Goal: Task Accomplishment & Management: Manage account settings

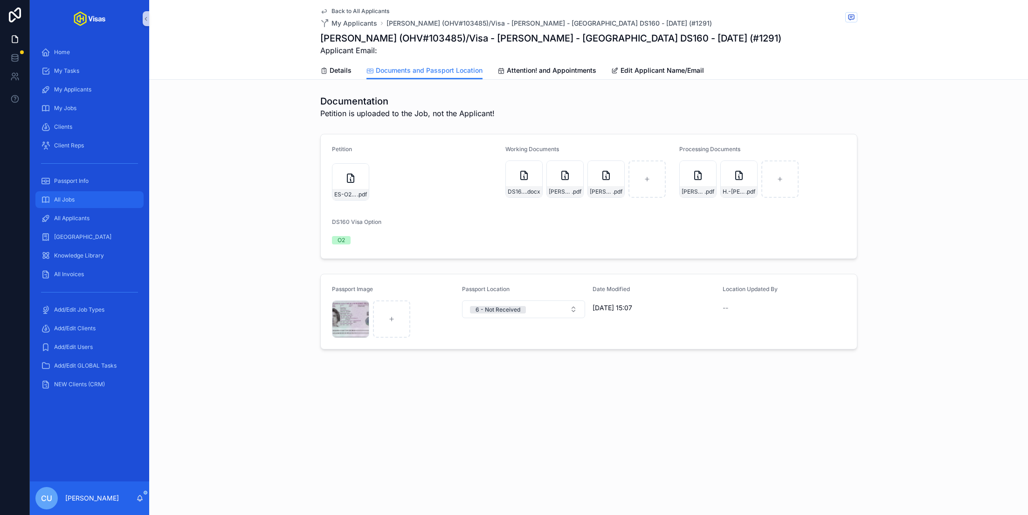
click at [62, 201] on span "All Jobs" at bounding box center [64, 199] width 21 height 7
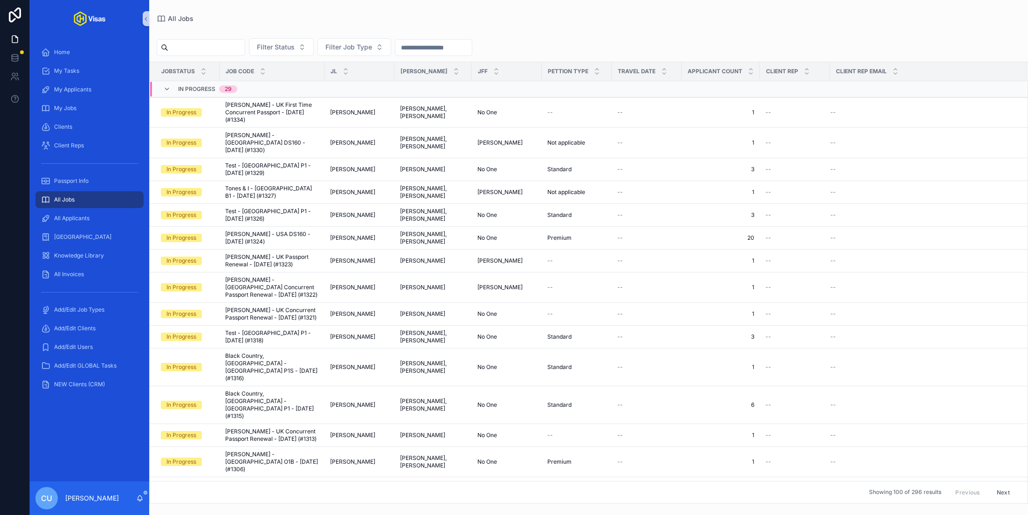
click at [216, 46] on input "scrollable content" at bounding box center [206, 47] width 76 height 13
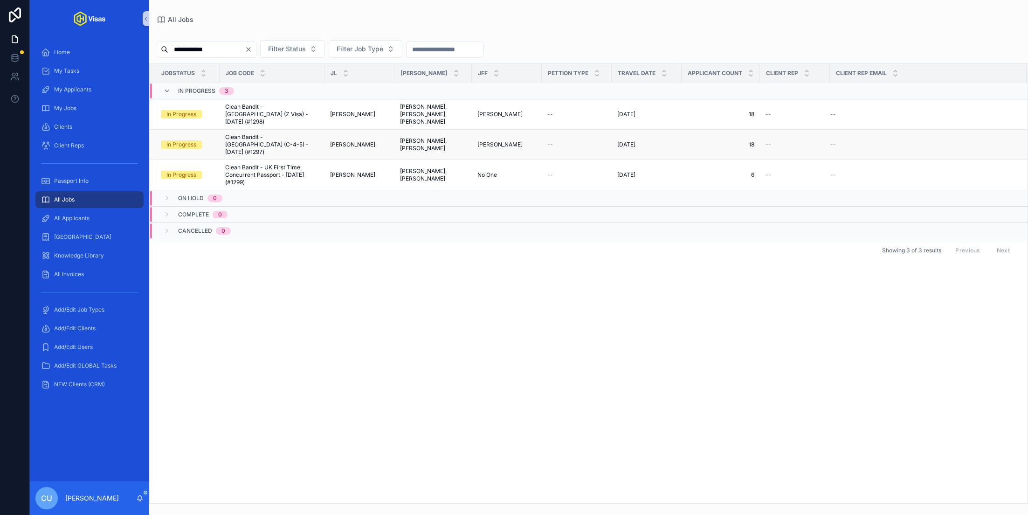
type input "**********"
click at [265, 138] on span "Clean Bandit - [GEOGRAPHIC_DATA] (C-4-5) - [DATE] (#1297)" at bounding box center [272, 144] width 94 height 22
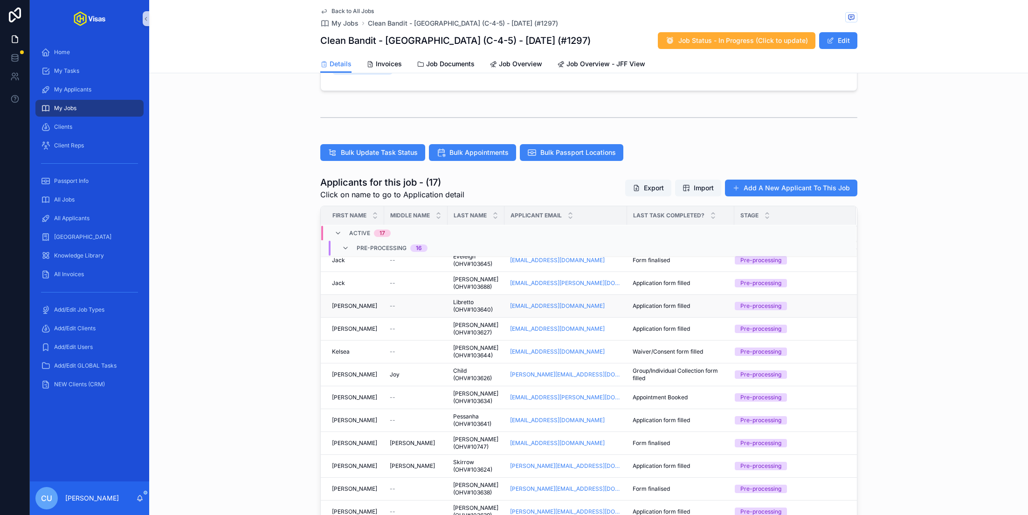
scroll to position [101, 0]
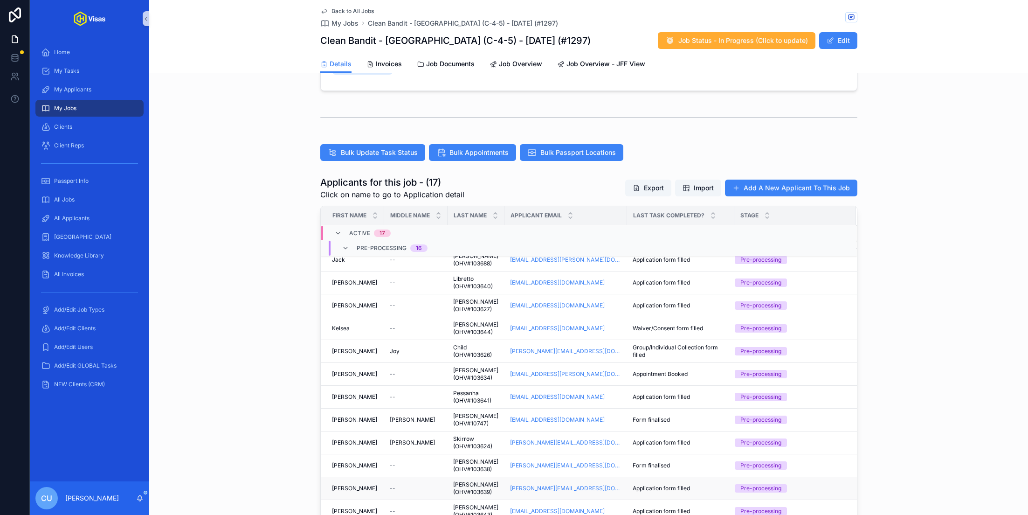
click at [364, 484] on div "[PERSON_NAME]" at bounding box center [355, 487] width 47 height 7
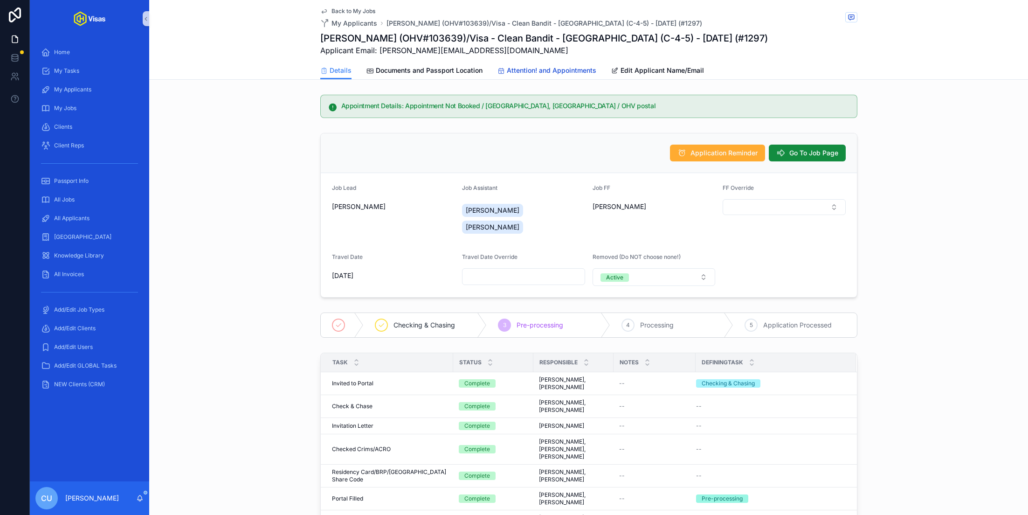
click at [560, 66] on span "Attention! and Appointments" at bounding box center [551, 70] width 89 height 9
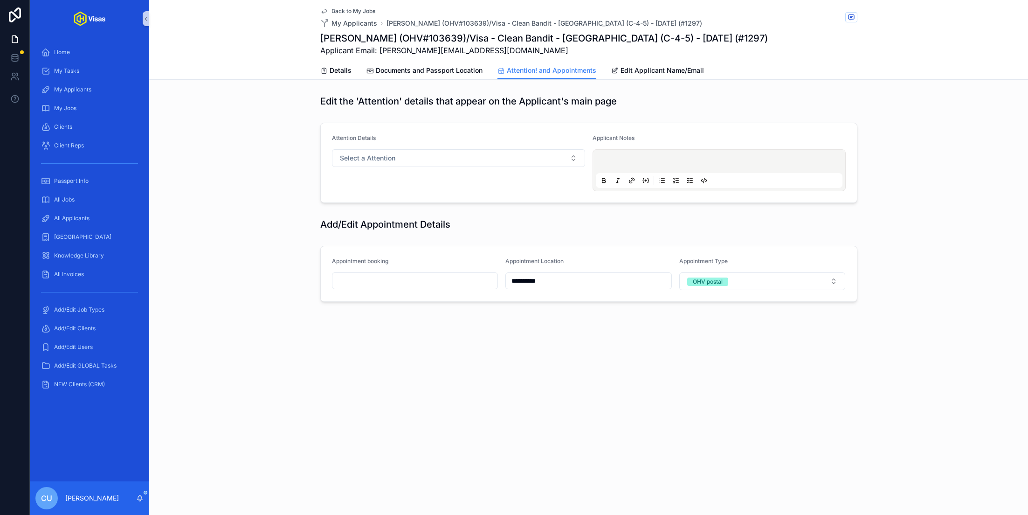
click at [622, 160] on p "scrollable content" at bounding box center [721, 162] width 247 height 9
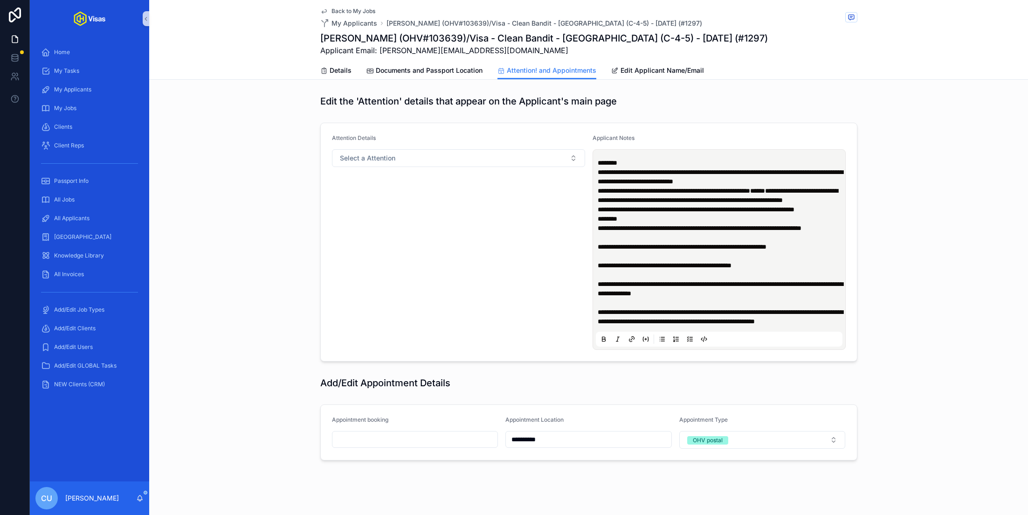
click at [635, 214] on p "**********" at bounding box center [721, 209] width 247 height 9
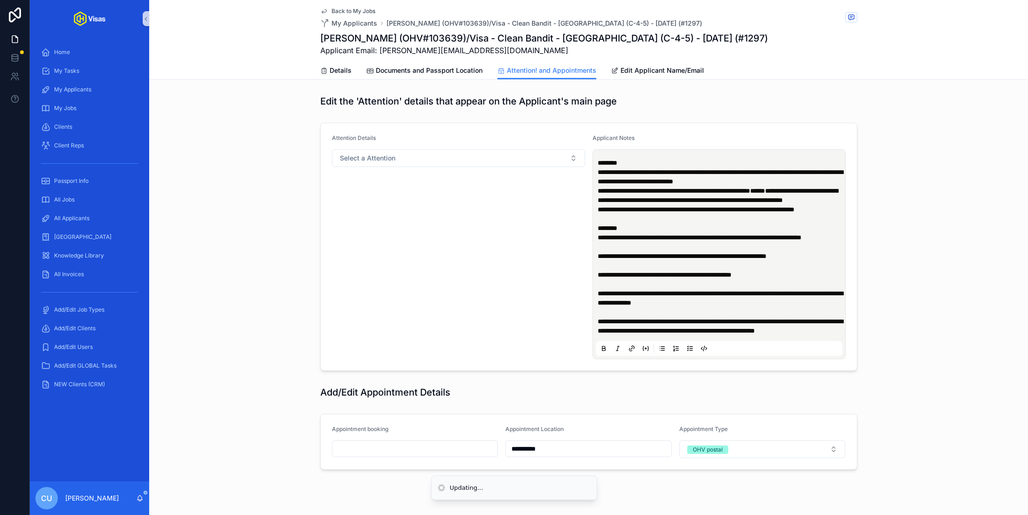
click at [613, 161] on strong "********" at bounding box center [608, 162] width 20 height 7
click at [824, 183] on p "**********" at bounding box center [721, 176] width 247 height 19
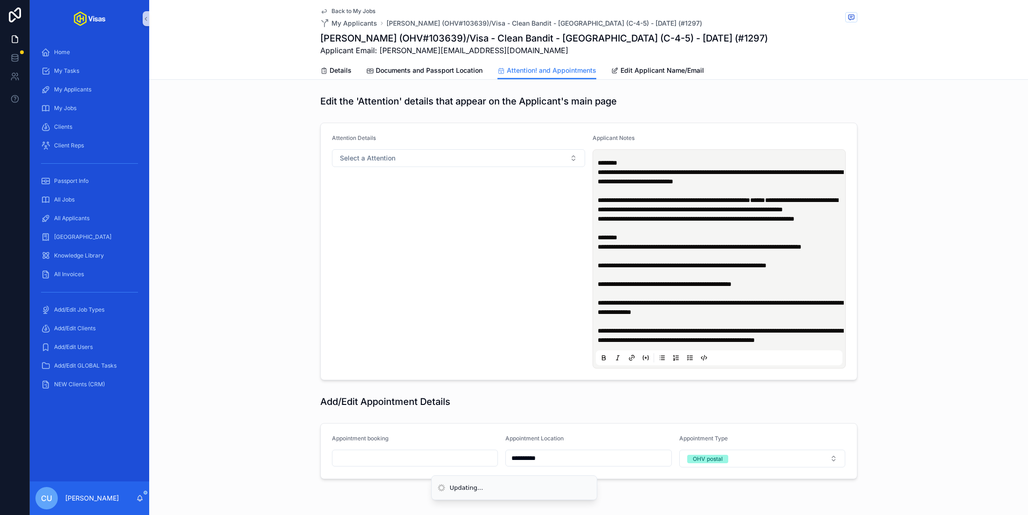
click at [708, 214] on p "**********" at bounding box center [721, 204] width 247 height 19
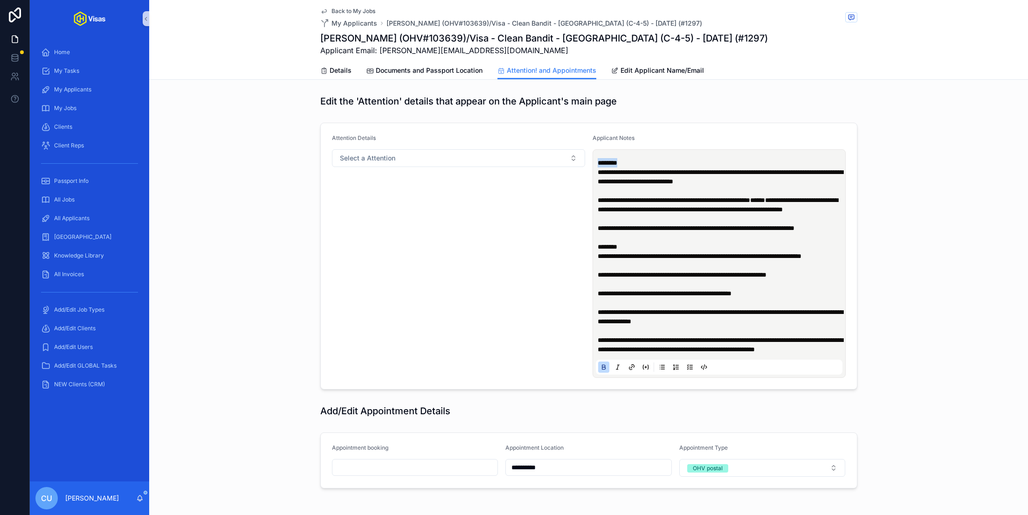
drag, startPoint x: 631, startPoint y: 163, endPoint x: 587, endPoint y: 163, distance: 43.4
click at [587, 163] on form "**********" at bounding box center [589, 256] width 536 height 266
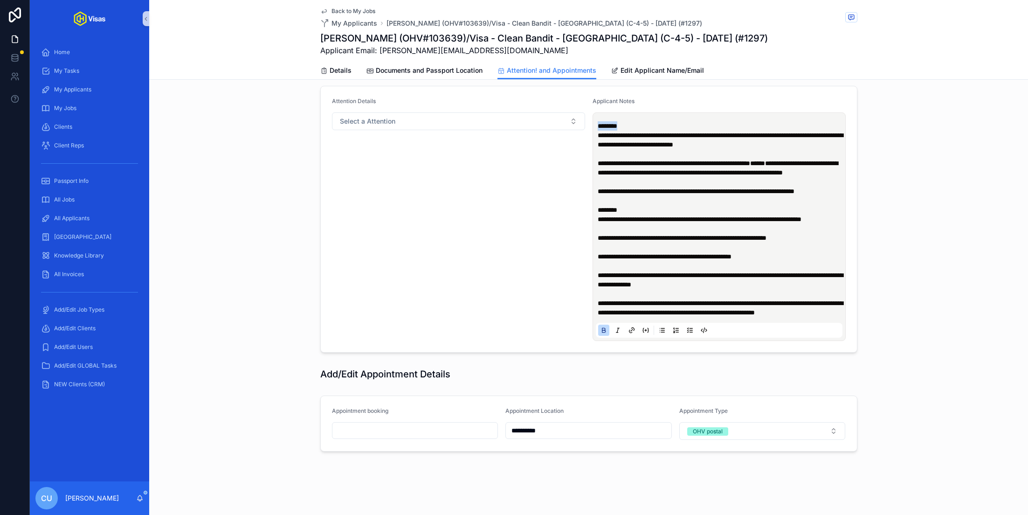
click at [645, 214] on p "**********" at bounding box center [721, 265] width 247 height 103
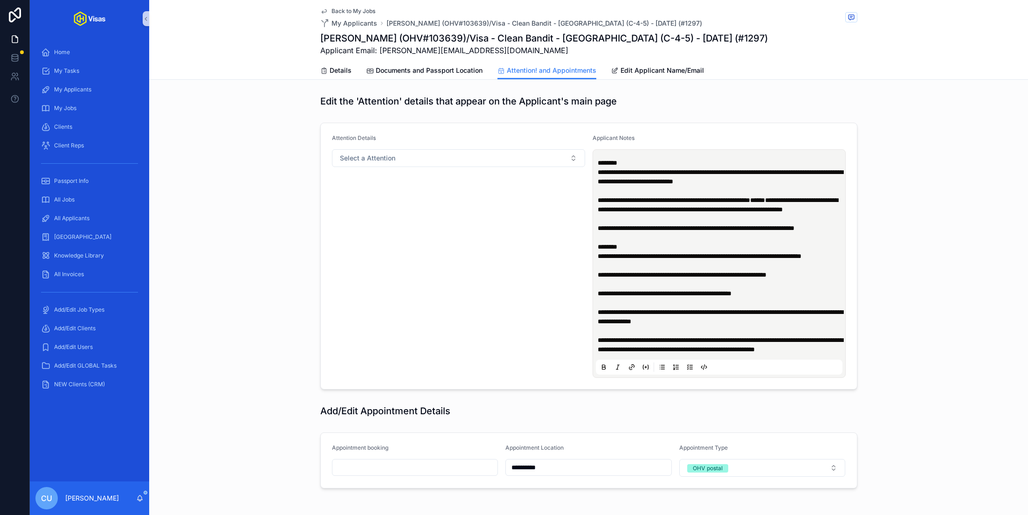
click at [268, 261] on div "**********" at bounding box center [588, 256] width 879 height 274
click at [339, 71] on span "Details" at bounding box center [341, 70] width 22 height 9
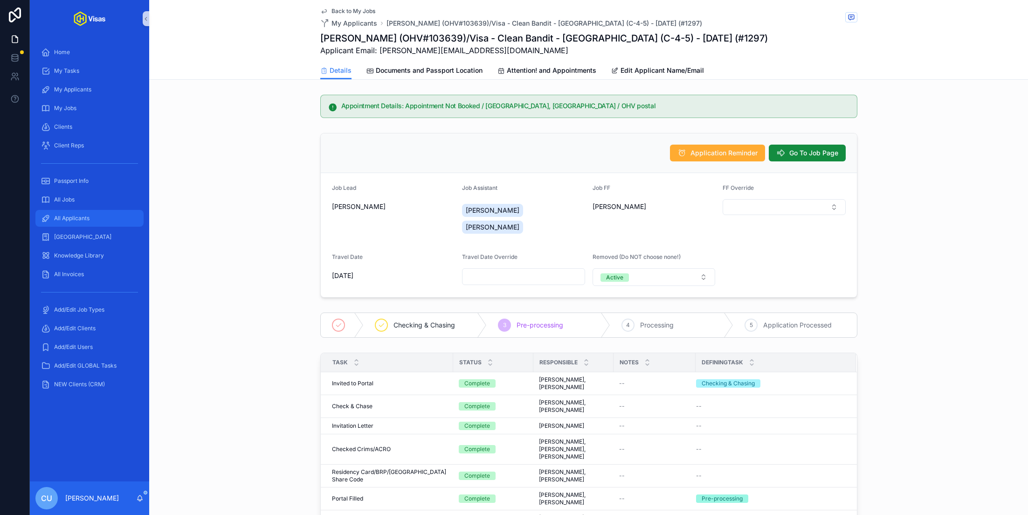
click at [97, 223] on div "All Applicants" at bounding box center [89, 218] width 97 height 15
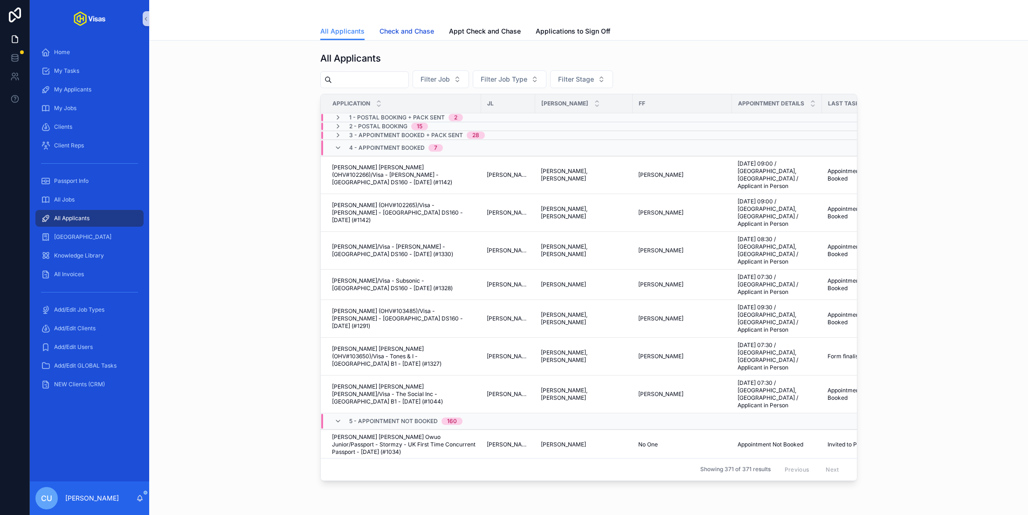
click at [407, 35] on span "Check and Chase" at bounding box center [406, 31] width 55 height 9
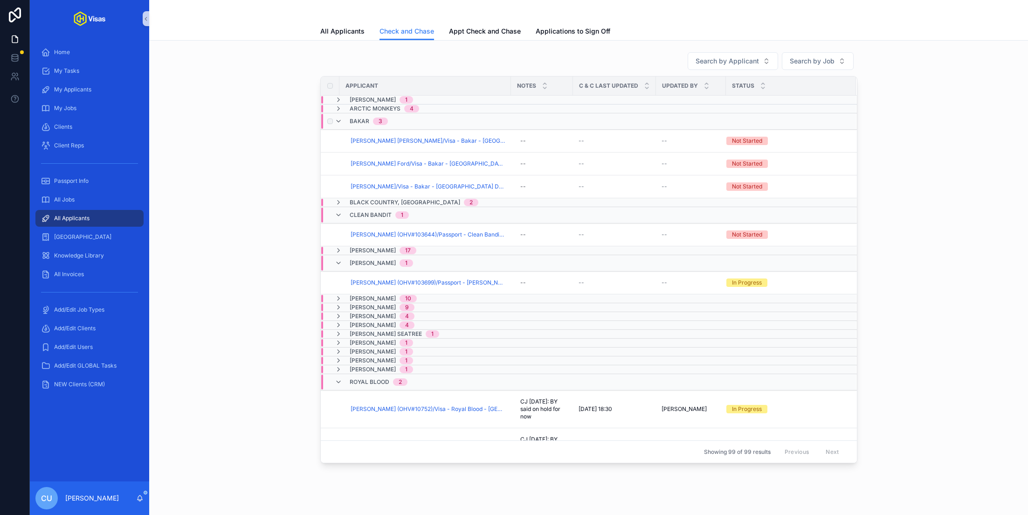
click at [357, 122] on span "Bakar" at bounding box center [360, 120] width 20 height 7
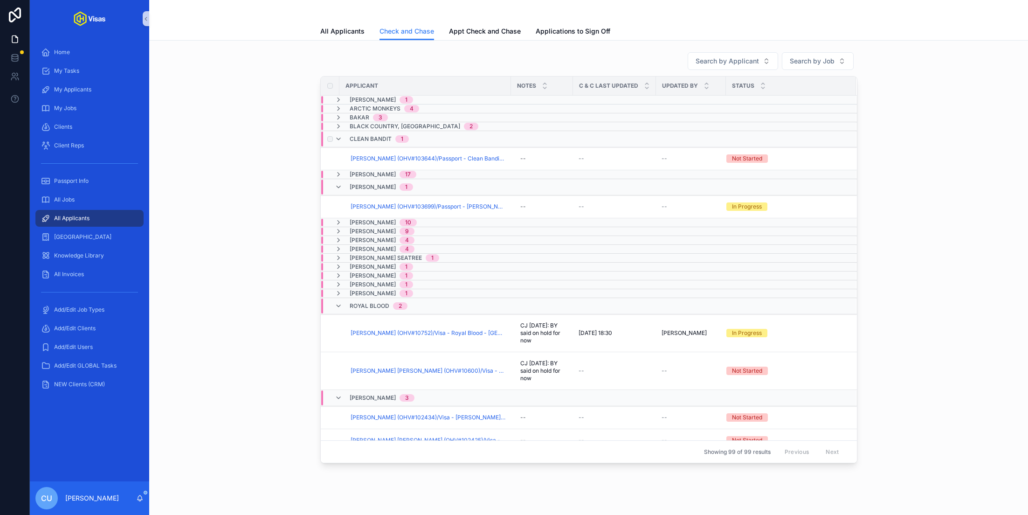
click at [359, 137] on span "Clean Bandit" at bounding box center [371, 138] width 42 height 7
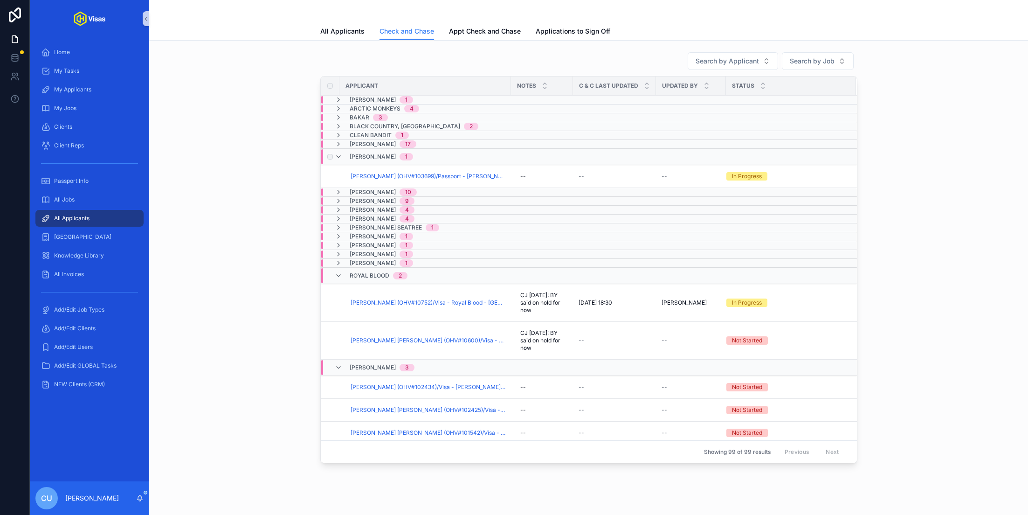
click at [360, 155] on span "[PERSON_NAME]" at bounding box center [373, 156] width 46 height 7
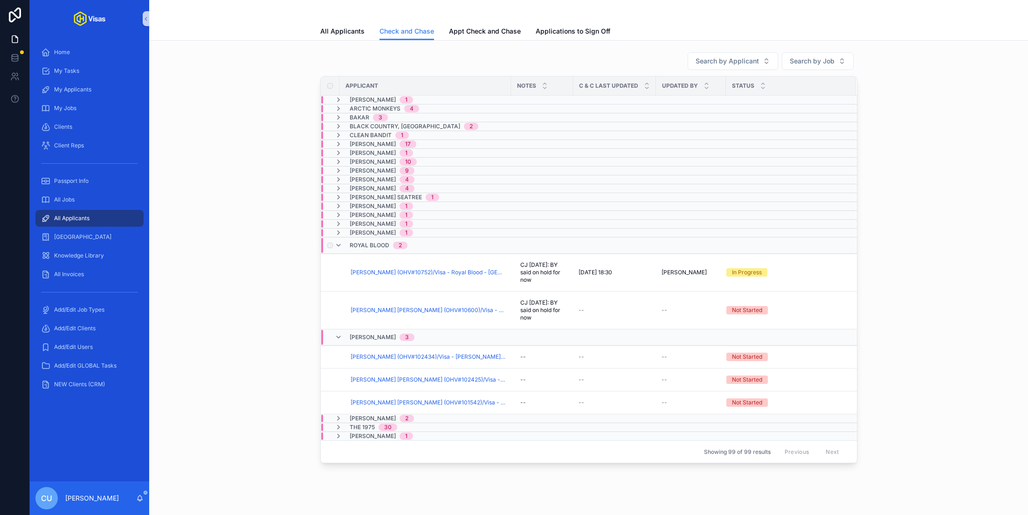
click at [361, 241] on span "Royal Blood" at bounding box center [370, 244] width 40 height 7
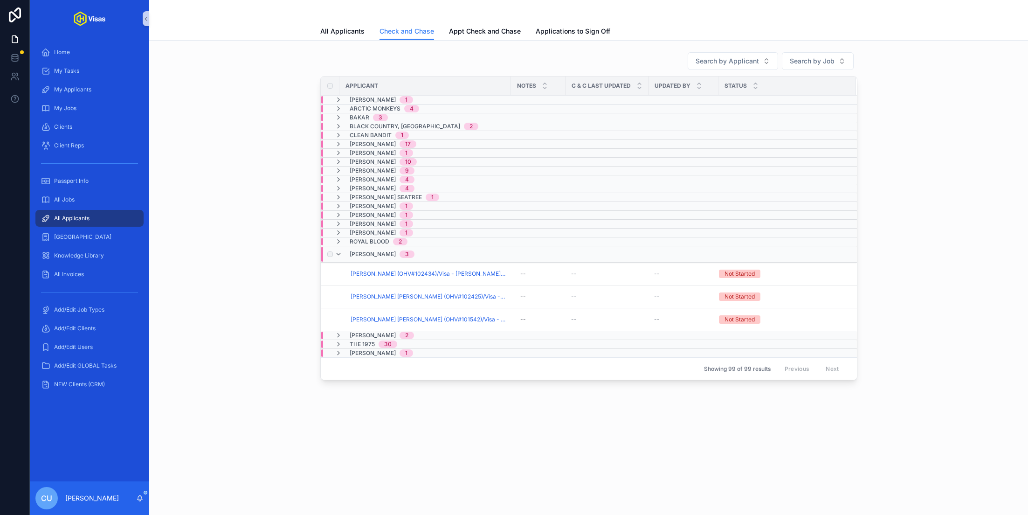
click at [370, 250] on span "[PERSON_NAME]" at bounding box center [373, 253] width 46 height 7
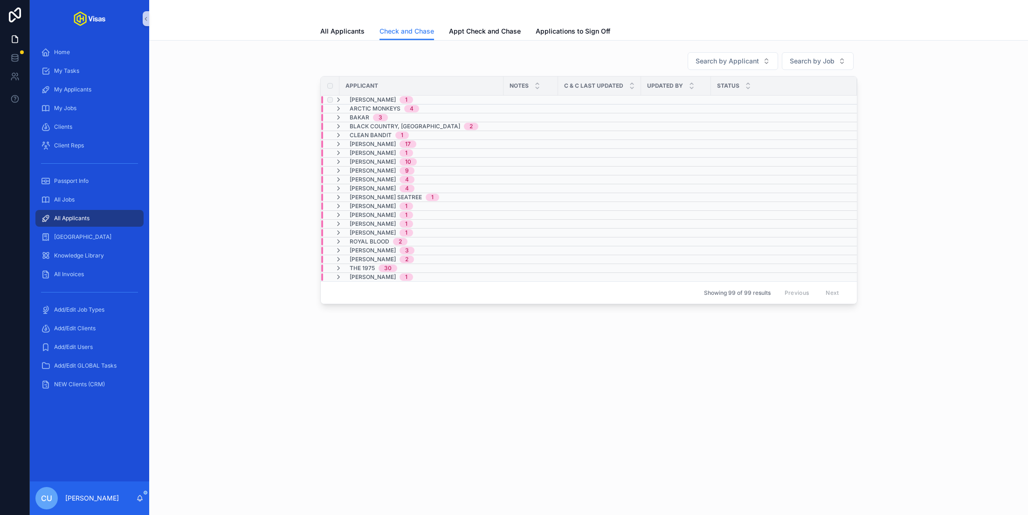
click at [378, 96] on span "[PERSON_NAME]" at bounding box center [373, 99] width 46 height 7
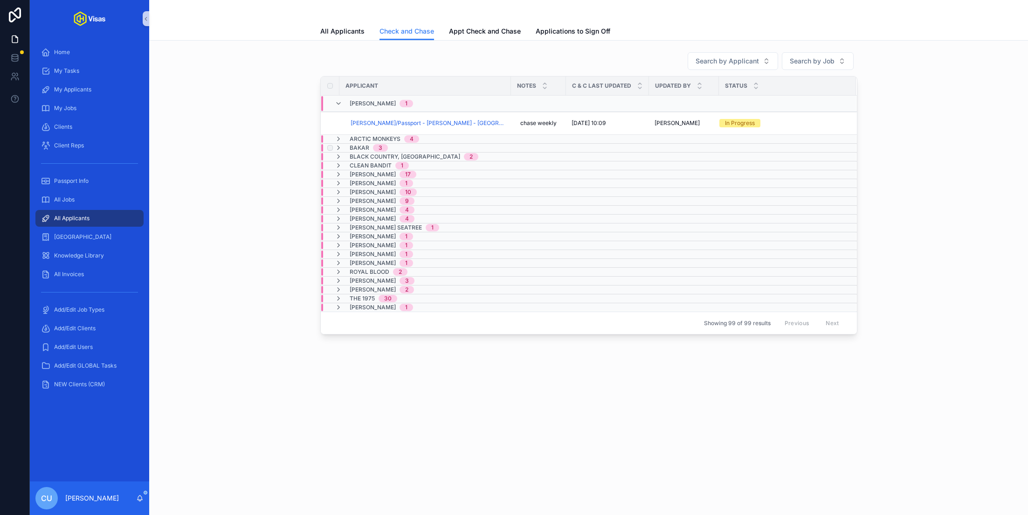
click at [368, 148] on div "Bakar 3" at bounding box center [369, 147] width 38 height 7
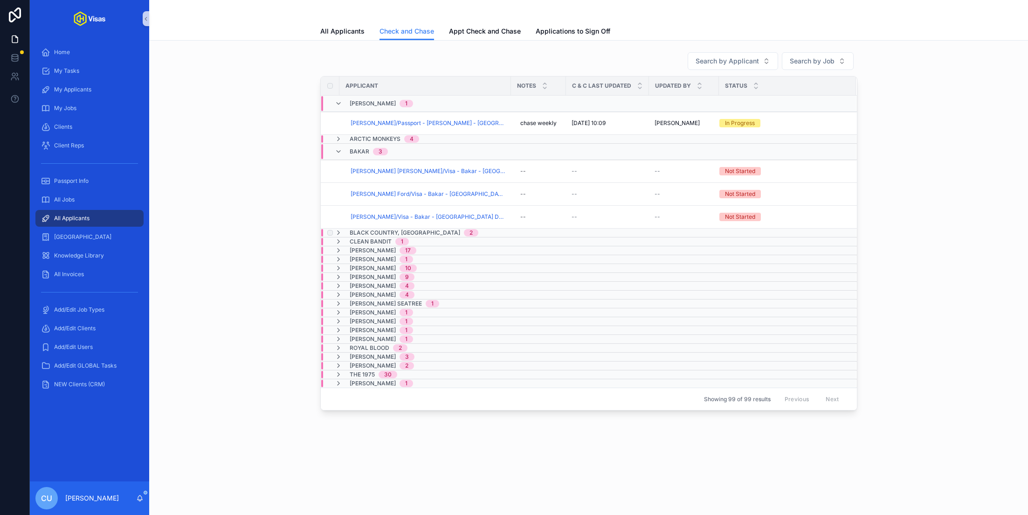
click at [377, 231] on span "Black Country, [GEOGRAPHIC_DATA]" at bounding box center [405, 232] width 110 height 7
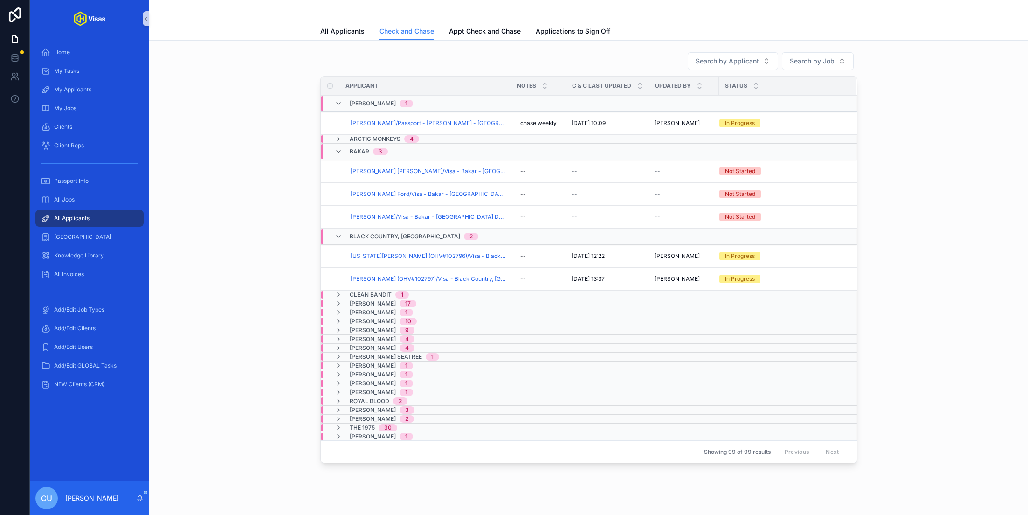
scroll to position [22, 0]
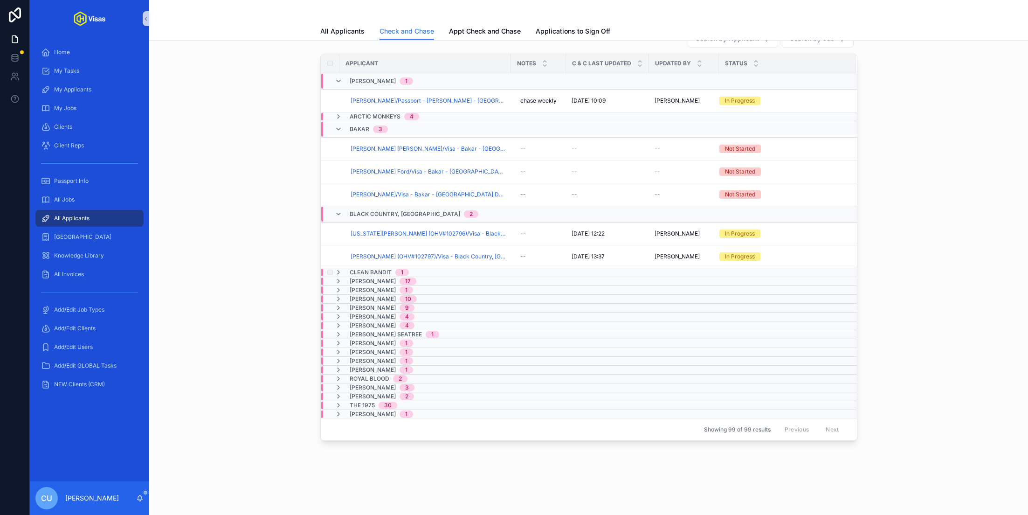
click at [369, 269] on span "Clean Bandit" at bounding box center [371, 271] width 42 height 7
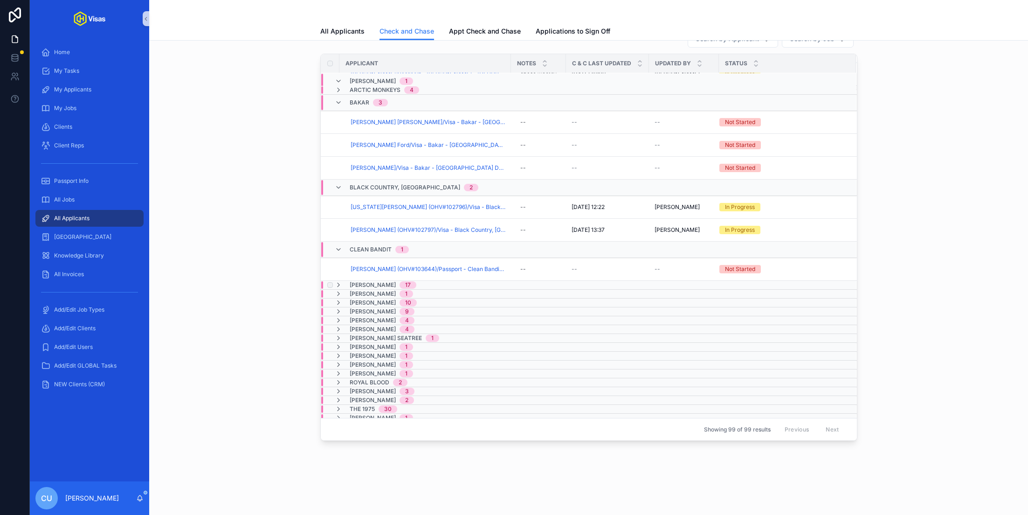
click at [375, 281] on span "[PERSON_NAME]" at bounding box center [373, 284] width 46 height 7
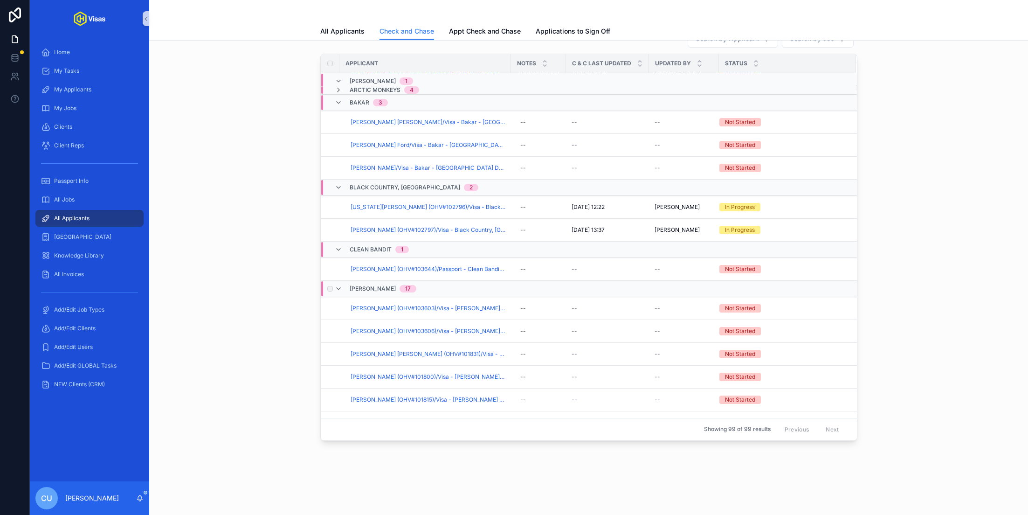
click at [373, 285] on span "[PERSON_NAME]" at bounding box center [373, 288] width 46 height 7
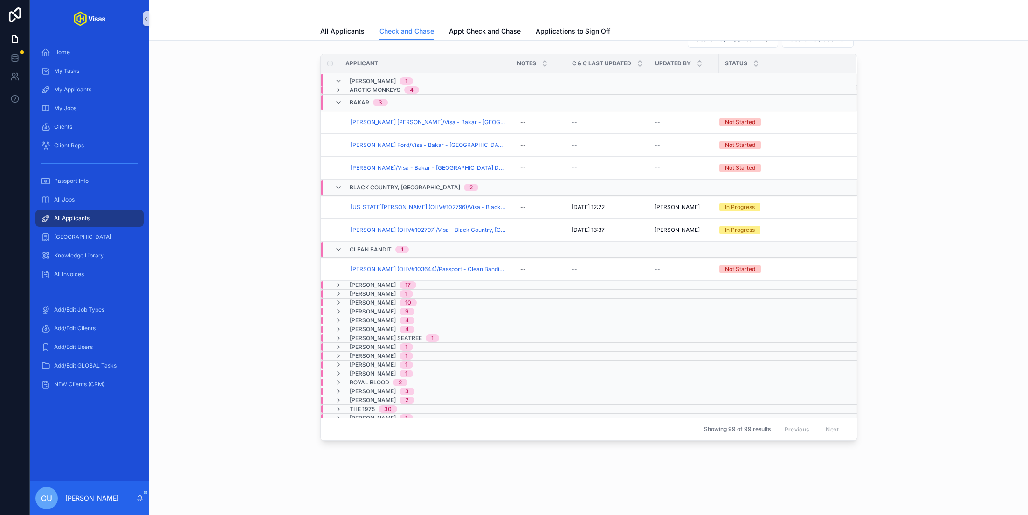
scroll to position [26, 0]
click at [377, 287] on span "[PERSON_NAME]" at bounding box center [373, 290] width 46 height 7
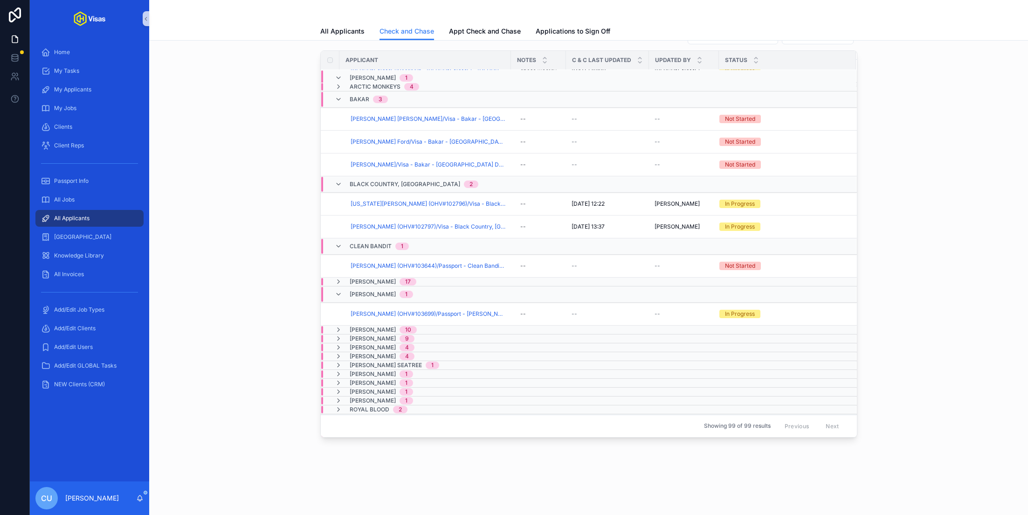
scroll to position [57, 0]
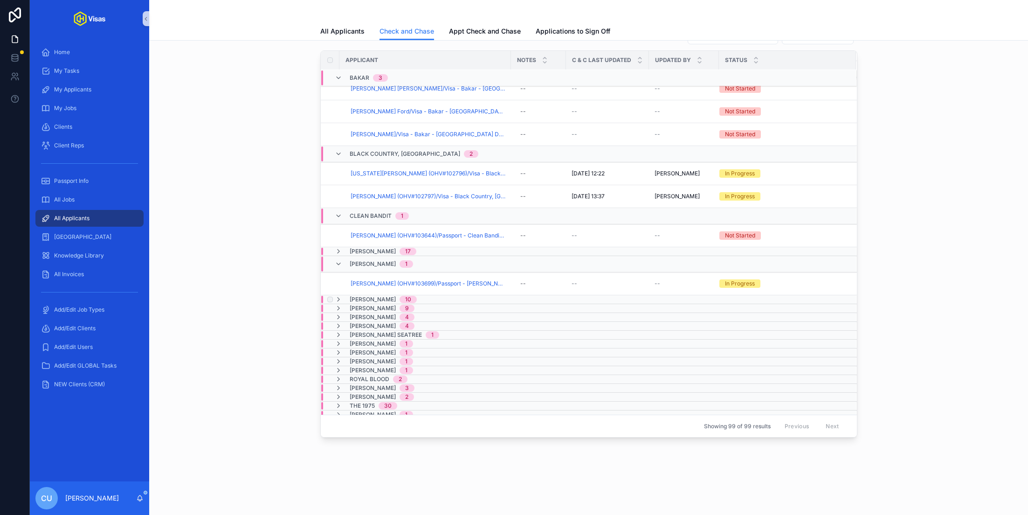
click at [359, 296] on span "[PERSON_NAME]" at bounding box center [373, 299] width 46 height 7
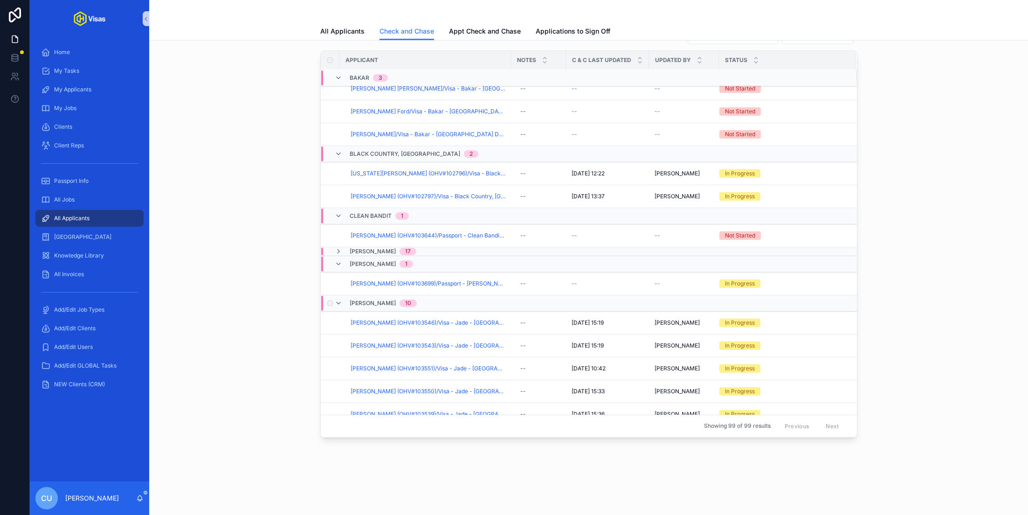
click at [356, 299] on span "[PERSON_NAME]" at bounding box center [373, 302] width 46 height 7
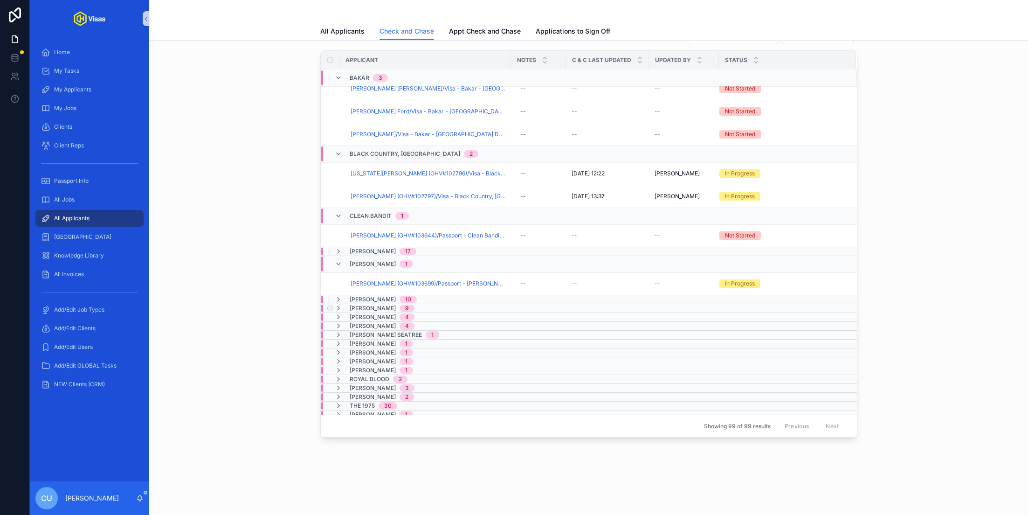
click at [360, 304] on span "[PERSON_NAME]" at bounding box center [373, 307] width 46 height 7
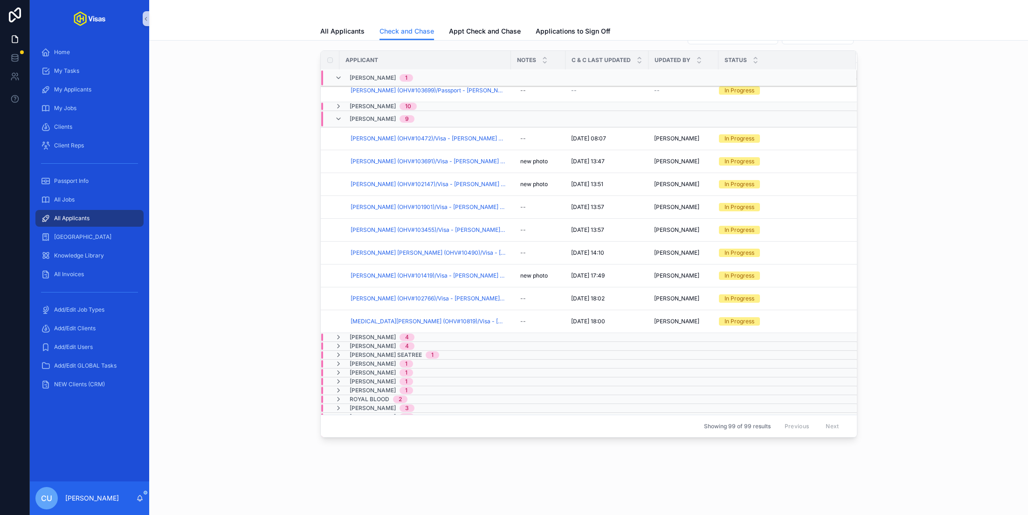
scroll to position [270, 0]
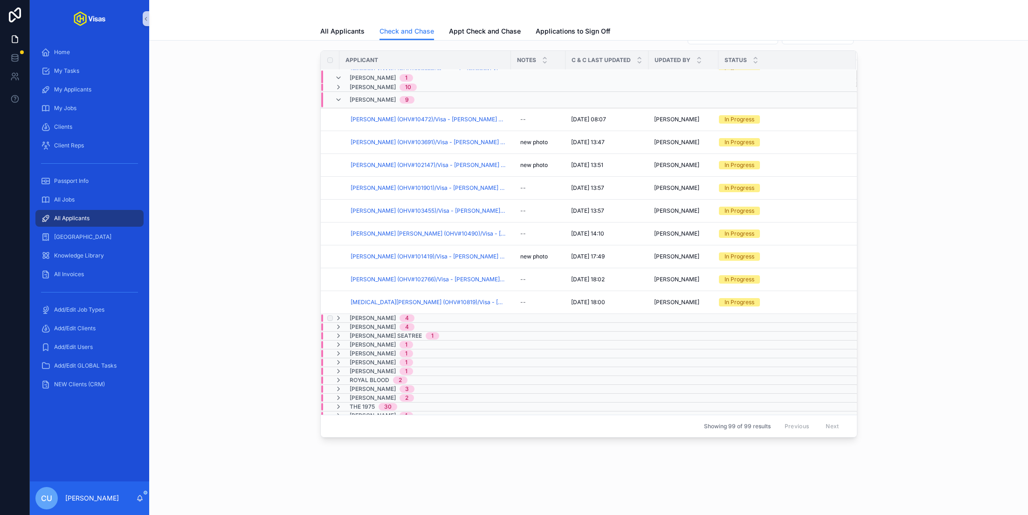
click at [365, 314] on span "[PERSON_NAME]" at bounding box center [373, 317] width 46 height 7
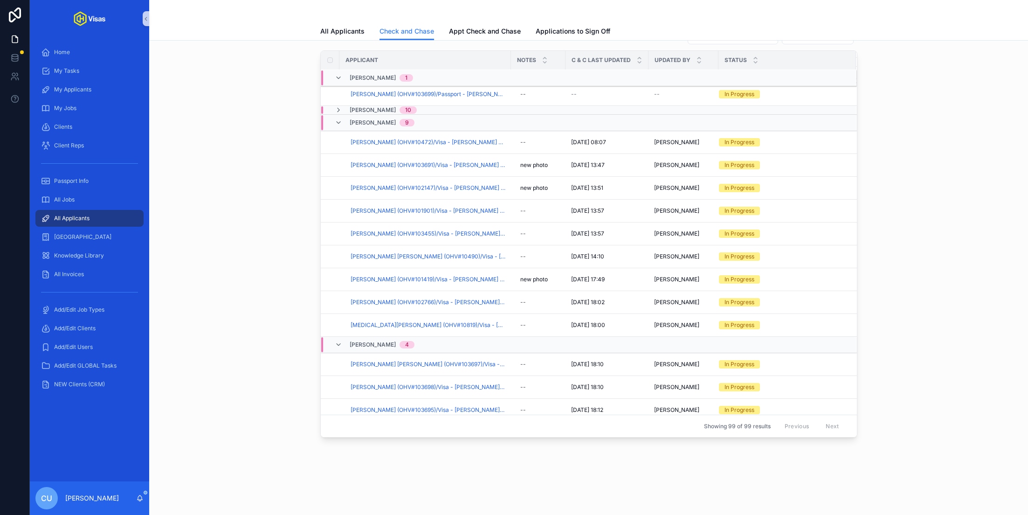
scroll to position [398, 0]
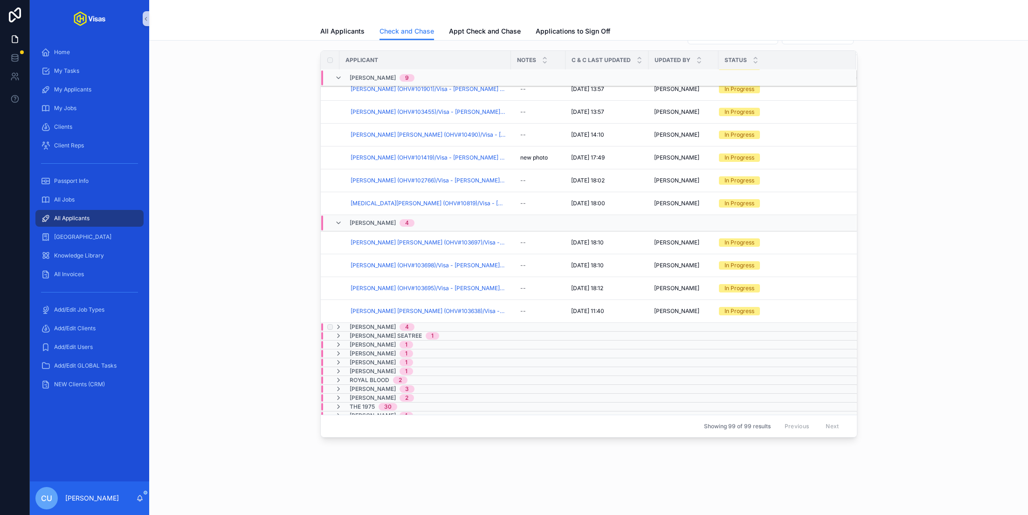
click at [364, 323] on span "[PERSON_NAME]" at bounding box center [373, 326] width 46 height 7
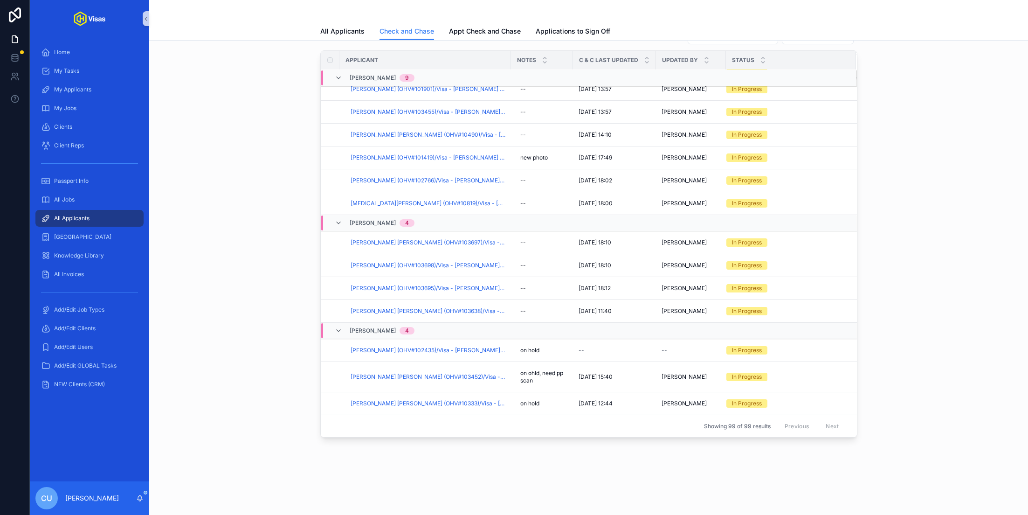
scroll to position [489, 0]
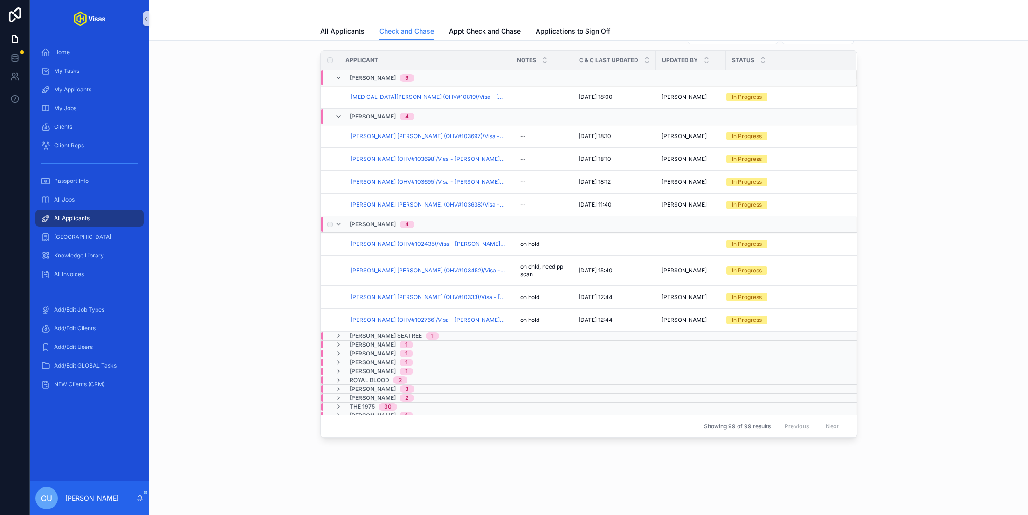
click at [371, 220] on span "[PERSON_NAME]" at bounding box center [373, 223] width 46 height 7
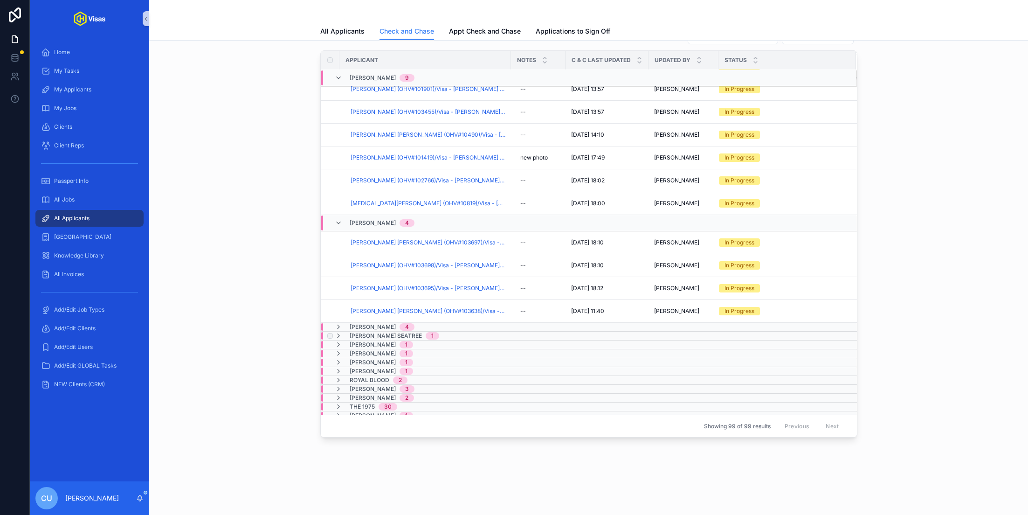
click at [368, 332] on span "[PERSON_NAME] Seatree" at bounding box center [386, 335] width 72 height 7
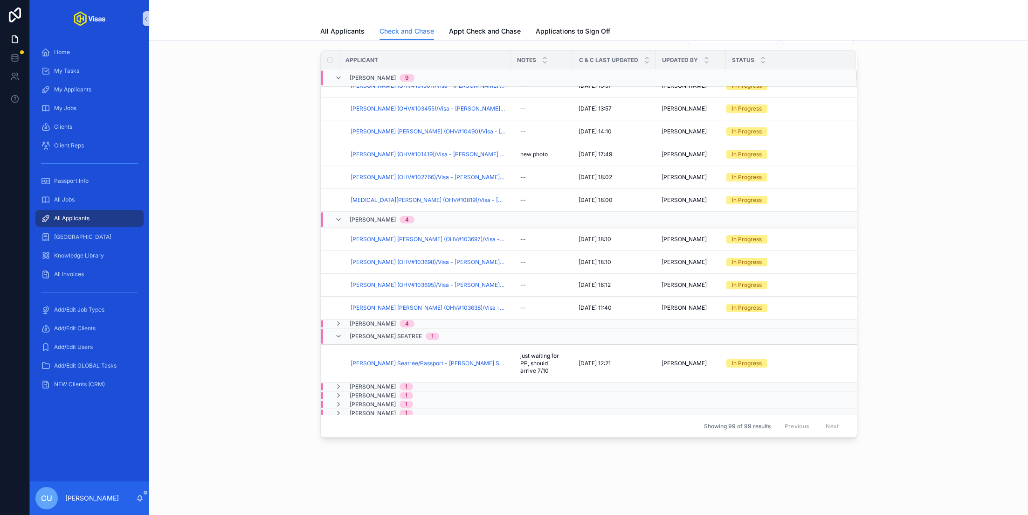
scroll to position [440, 0]
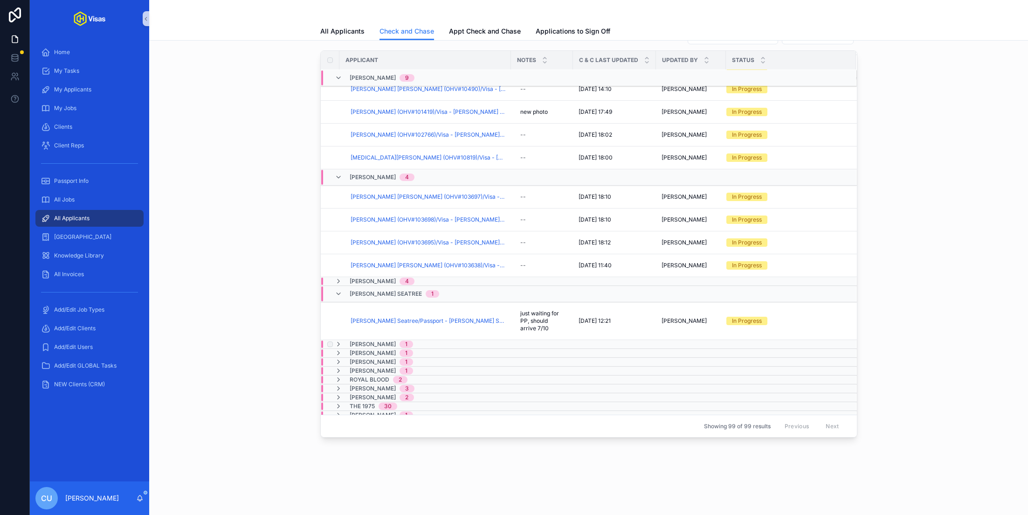
click at [370, 340] on span "[PERSON_NAME]" at bounding box center [373, 343] width 46 height 7
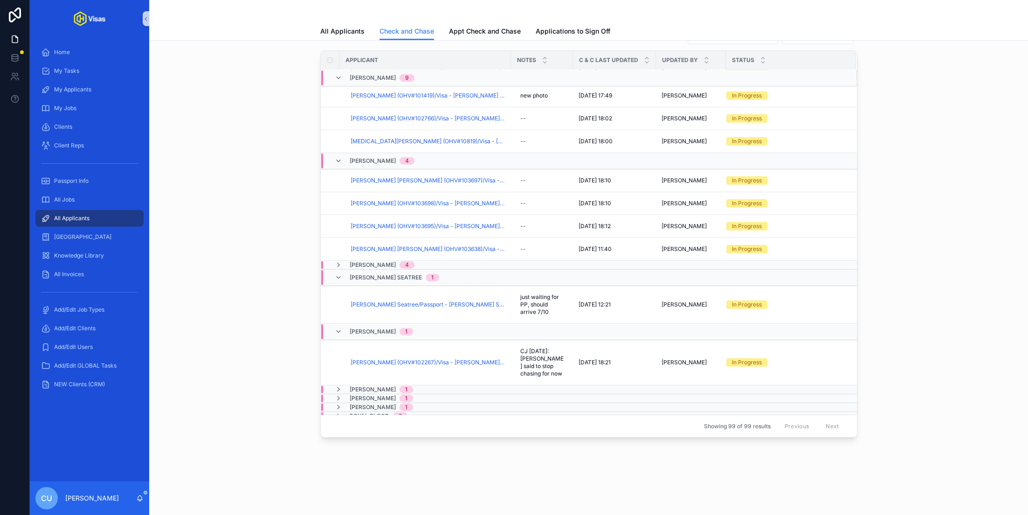
scroll to position [469, 0]
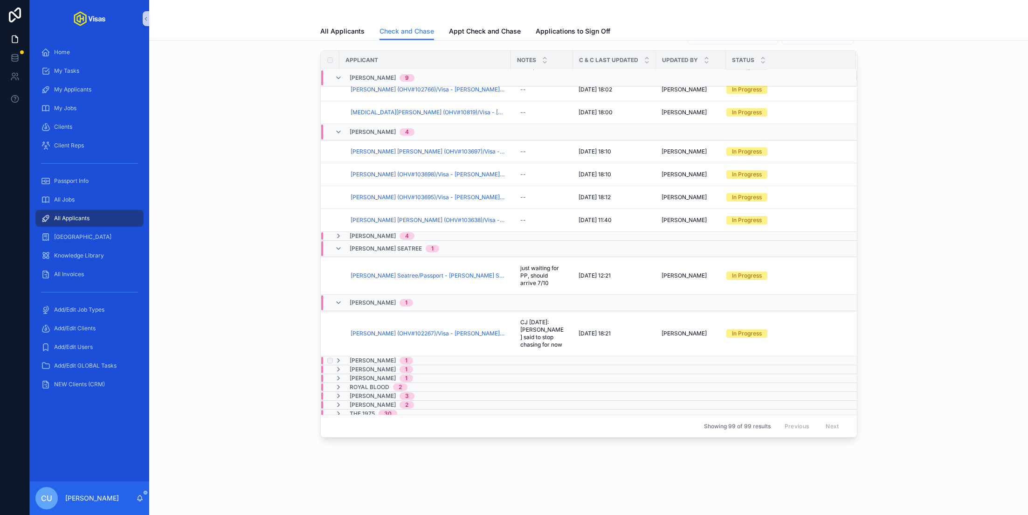
click at [368, 357] on span "[PERSON_NAME]" at bounding box center [373, 360] width 46 height 7
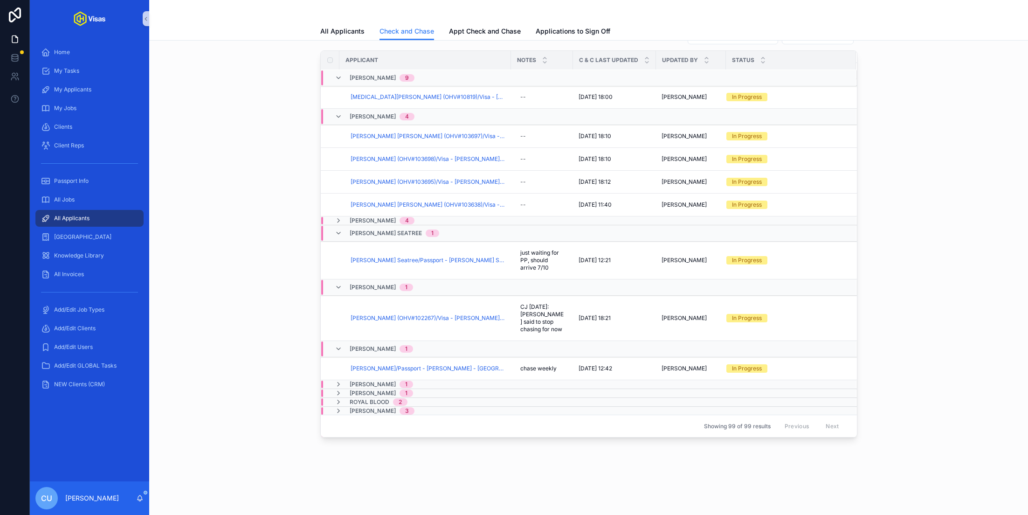
scroll to position [503, 0]
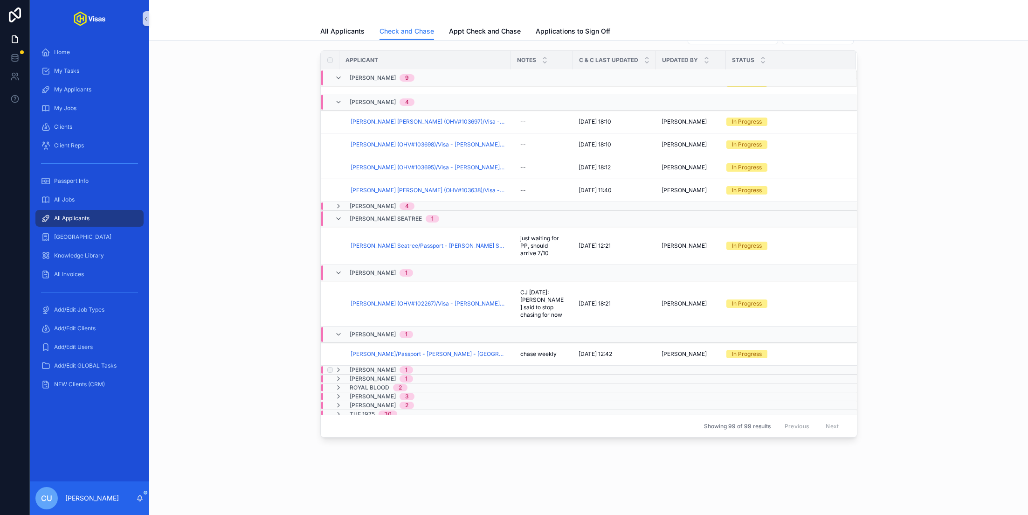
click at [367, 366] on span "[PERSON_NAME]" at bounding box center [373, 369] width 46 height 7
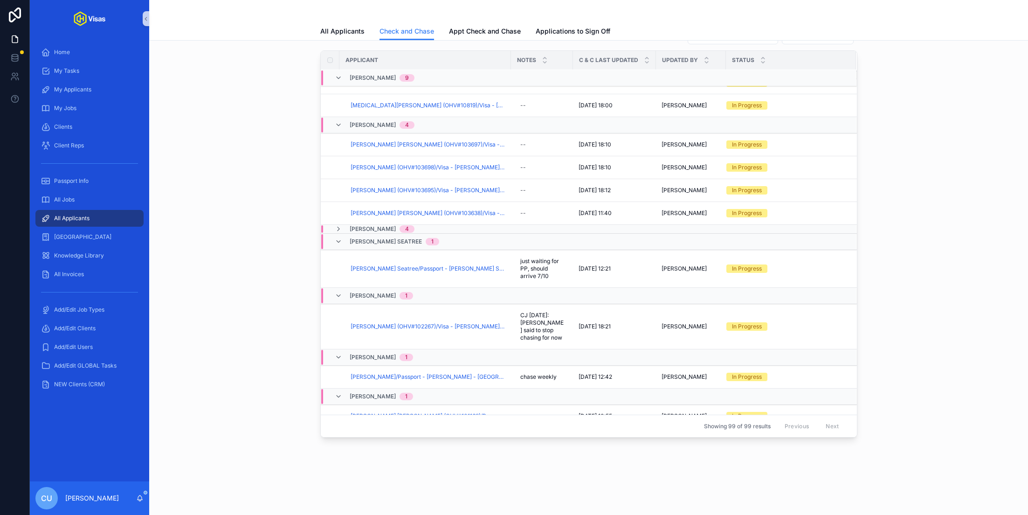
scroll to position [541, 0]
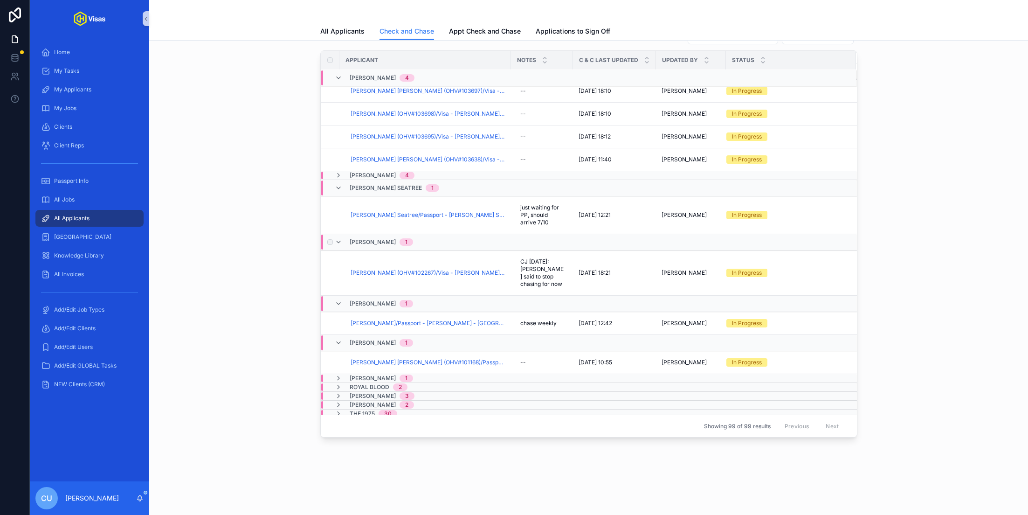
click at [374, 239] on span "[PERSON_NAME]" at bounding box center [373, 241] width 46 height 7
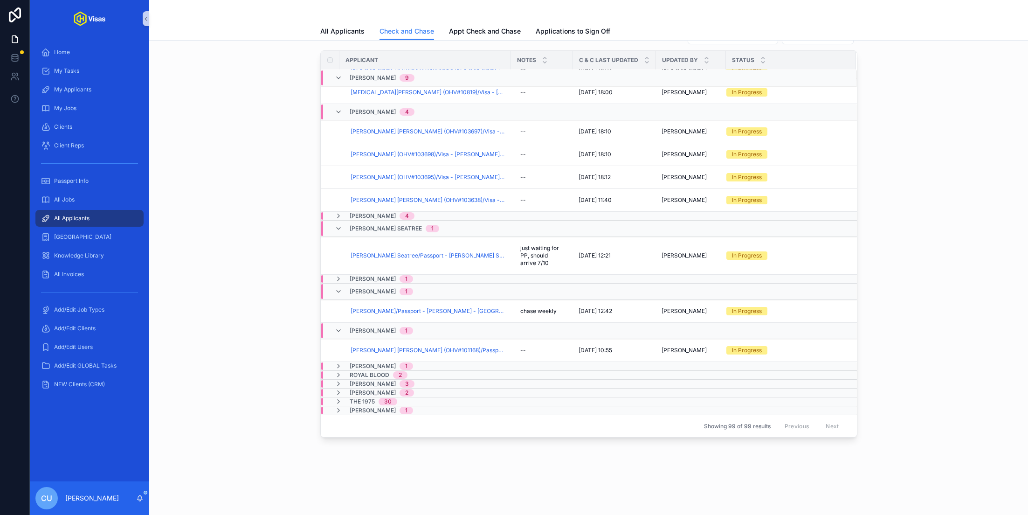
scroll to position [489, 0]
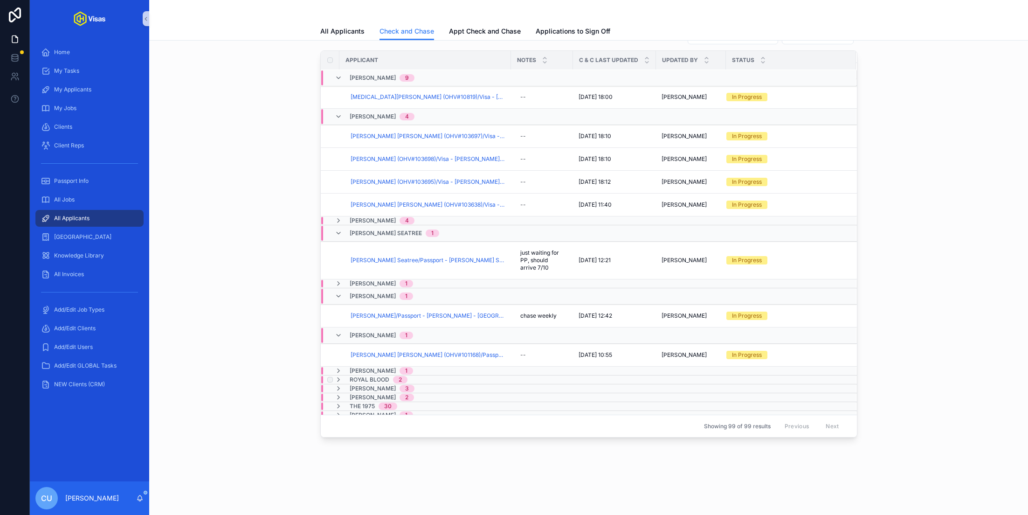
click at [371, 376] on span "Royal Blood" at bounding box center [370, 379] width 40 height 7
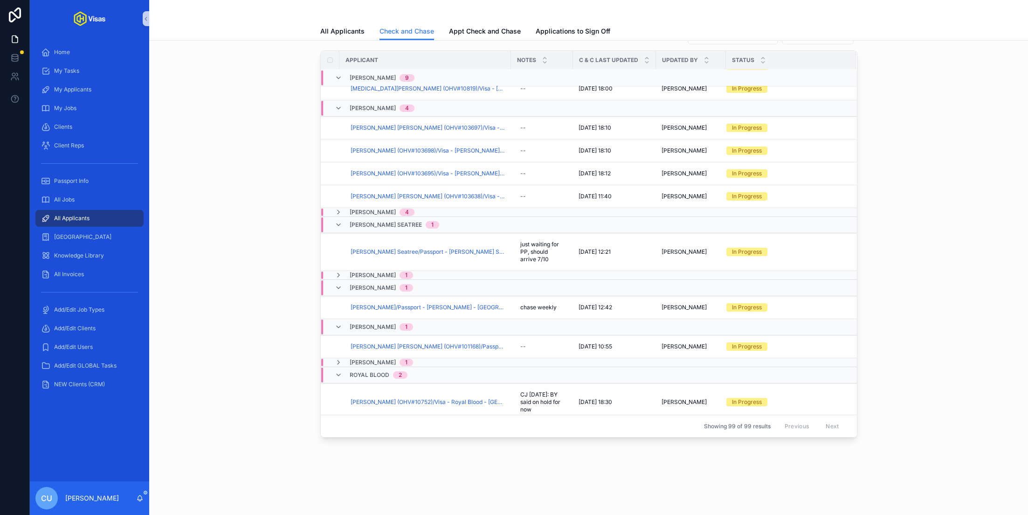
scroll to position [615, 0]
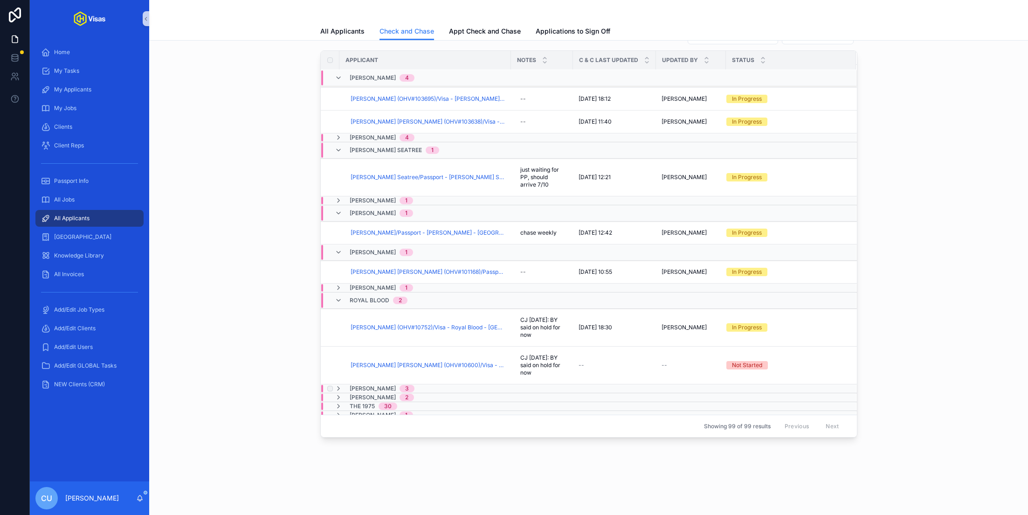
click at [372, 385] on span "[PERSON_NAME]" at bounding box center [373, 388] width 46 height 7
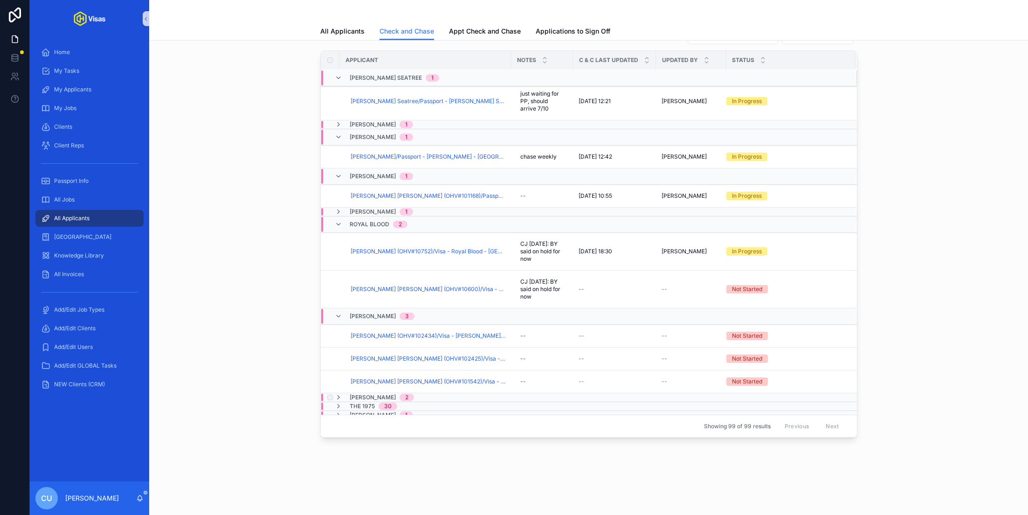
click at [370, 393] on span "[PERSON_NAME]" at bounding box center [373, 396] width 46 height 7
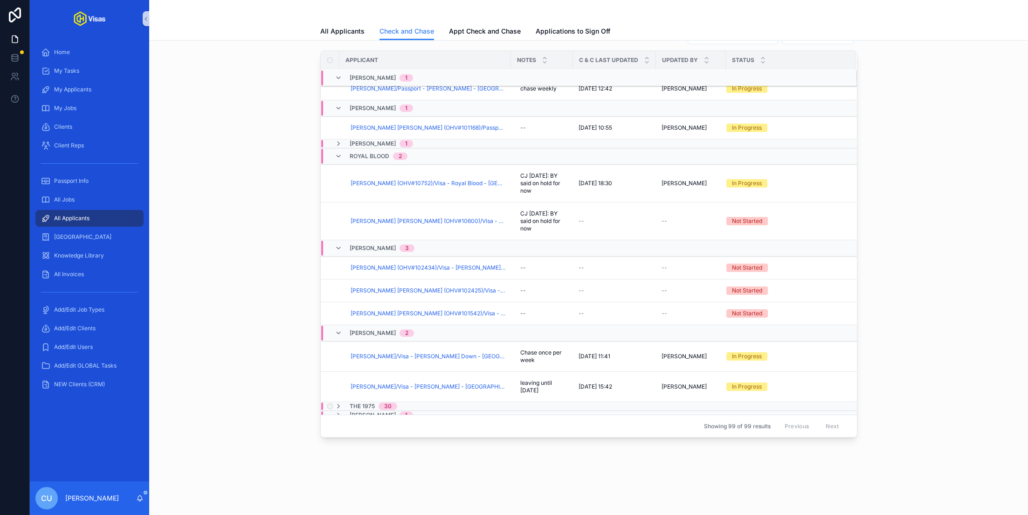
click at [364, 402] on span "The 1975" at bounding box center [362, 405] width 25 height 7
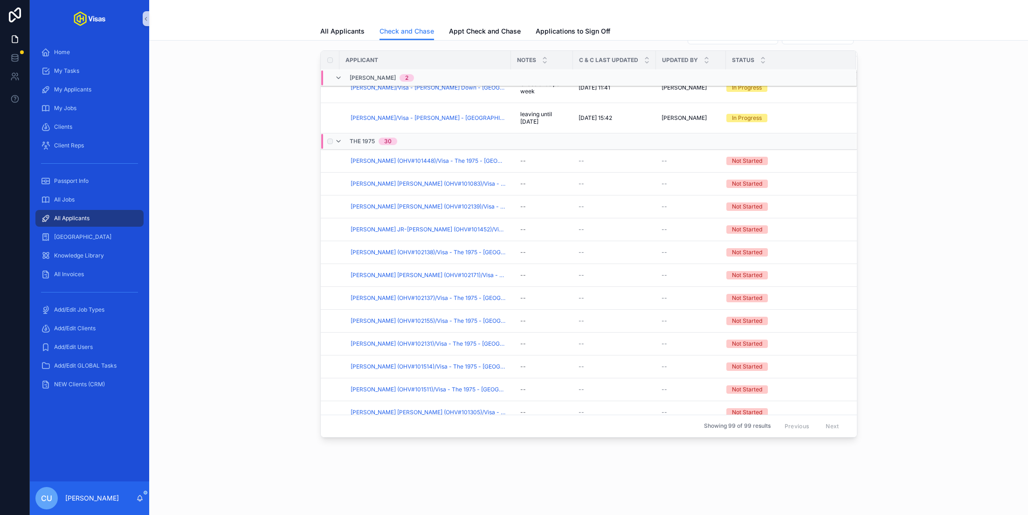
click at [364, 138] on span "The 1975" at bounding box center [362, 141] width 25 height 7
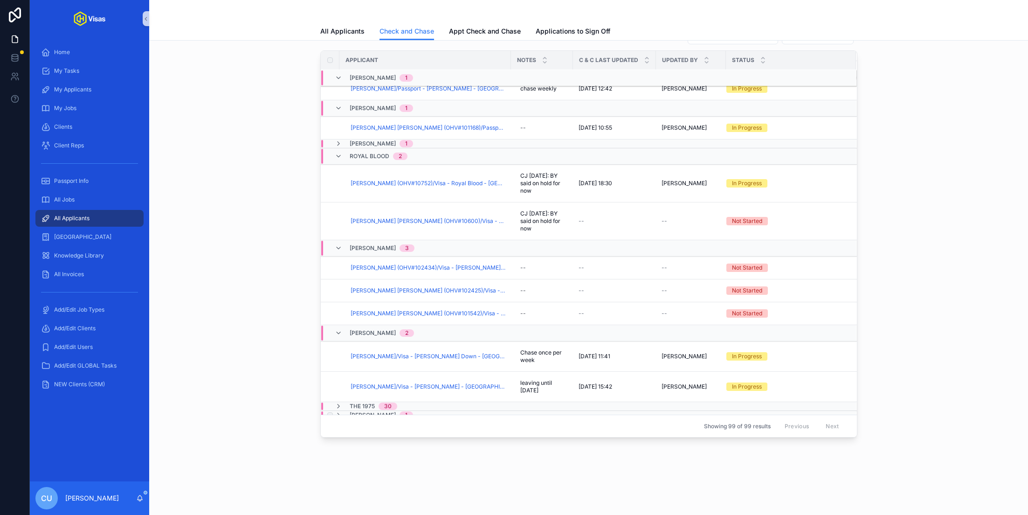
click at [369, 411] on span "[PERSON_NAME]" at bounding box center [373, 414] width 46 height 7
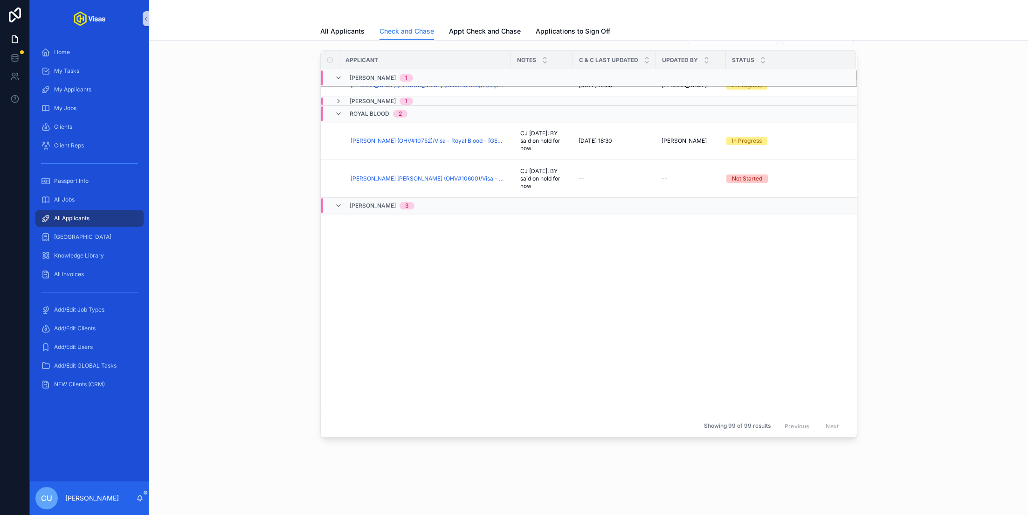
scroll to position [0, 0]
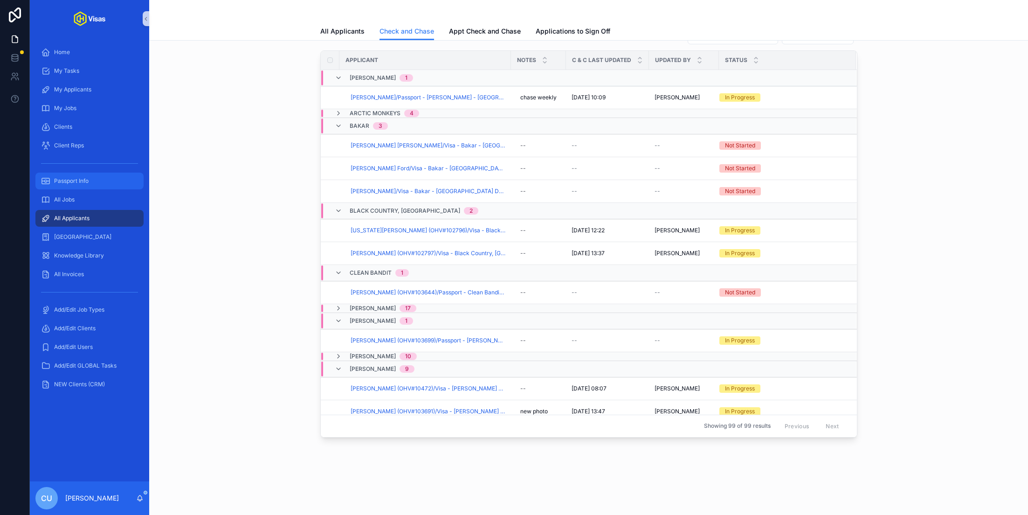
click at [83, 187] on div "Passport Info" at bounding box center [89, 180] width 97 height 15
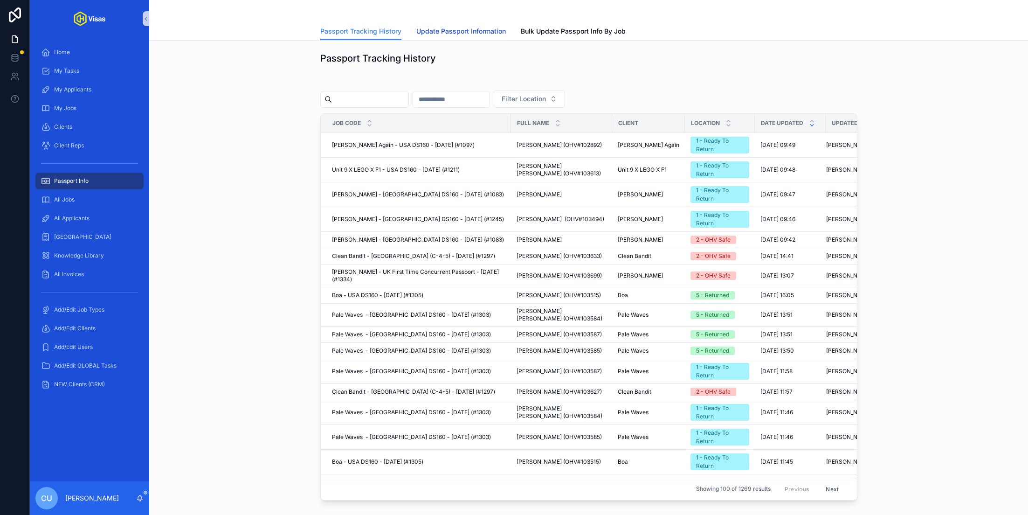
click at [439, 24] on link "Update Passport Information" at bounding box center [460, 32] width 89 height 19
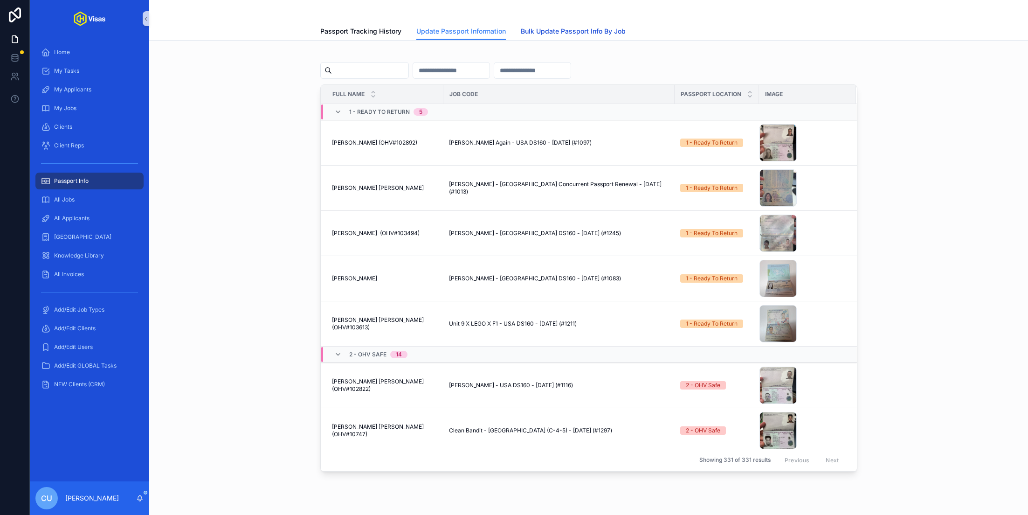
click at [570, 28] on span "Bulk Update Passport Info By Job" at bounding box center [573, 31] width 105 height 9
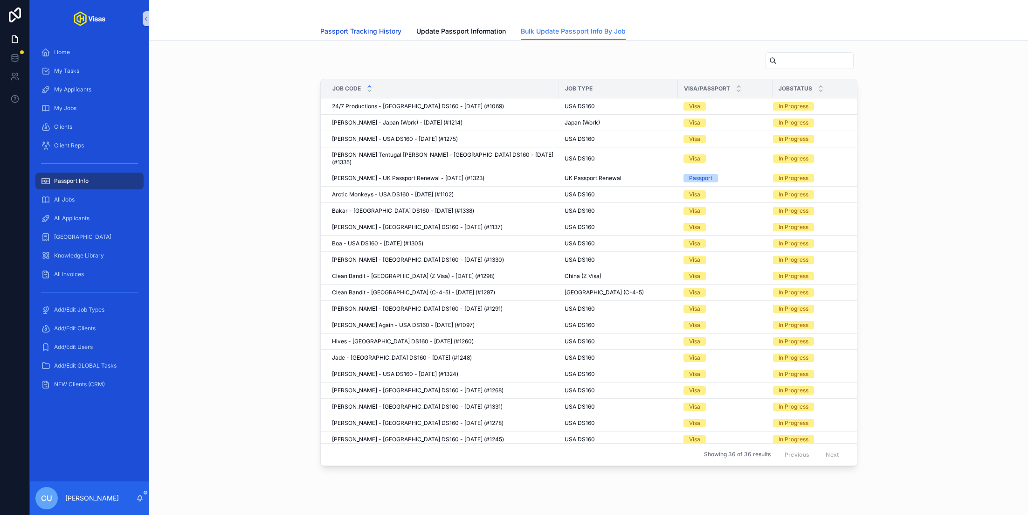
click at [378, 26] on link "Passport Tracking History" at bounding box center [360, 32] width 81 height 19
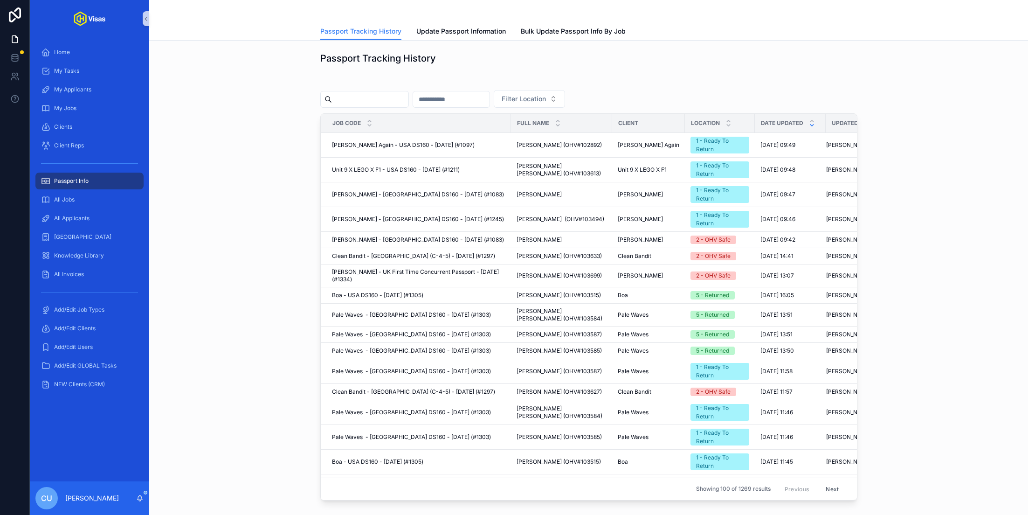
click at [444, 21] on div "scrollable content" at bounding box center [588, 11] width 537 height 22
click at [444, 27] on span "Update Passport Information" at bounding box center [460, 31] width 89 height 9
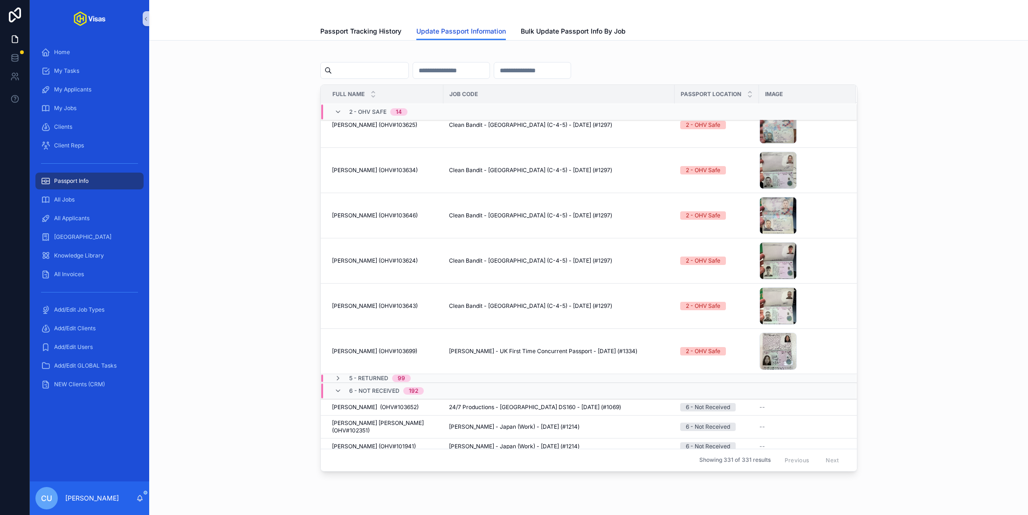
scroll to position [644, 0]
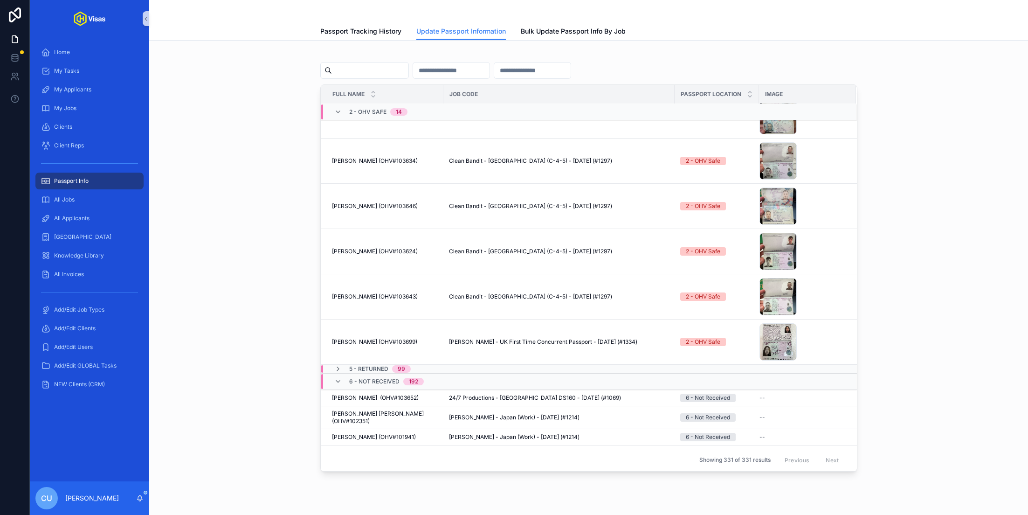
click at [426, 310] on td "[PERSON_NAME] (OHV#103643) [PERSON_NAME] (OHV#103643)" at bounding box center [382, 296] width 123 height 45
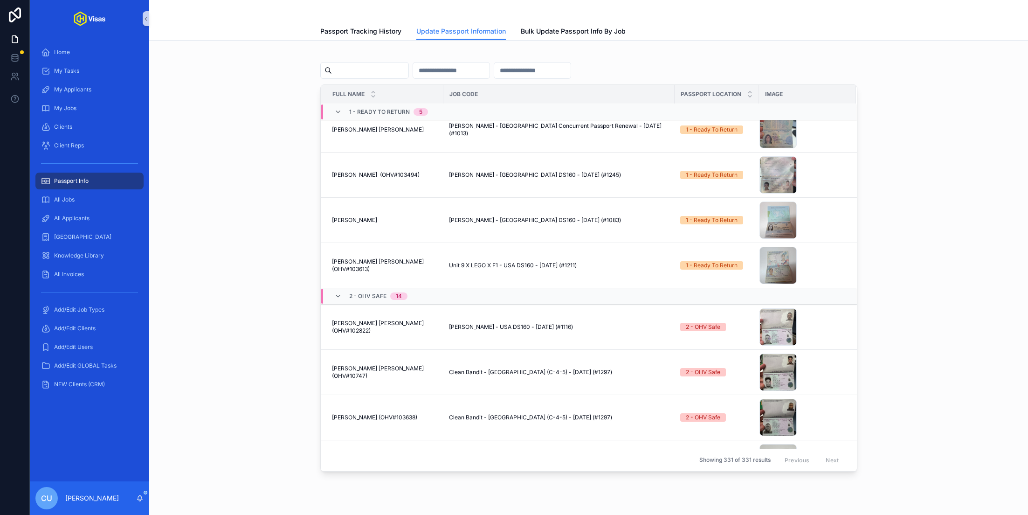
scroll to position [0, 0]
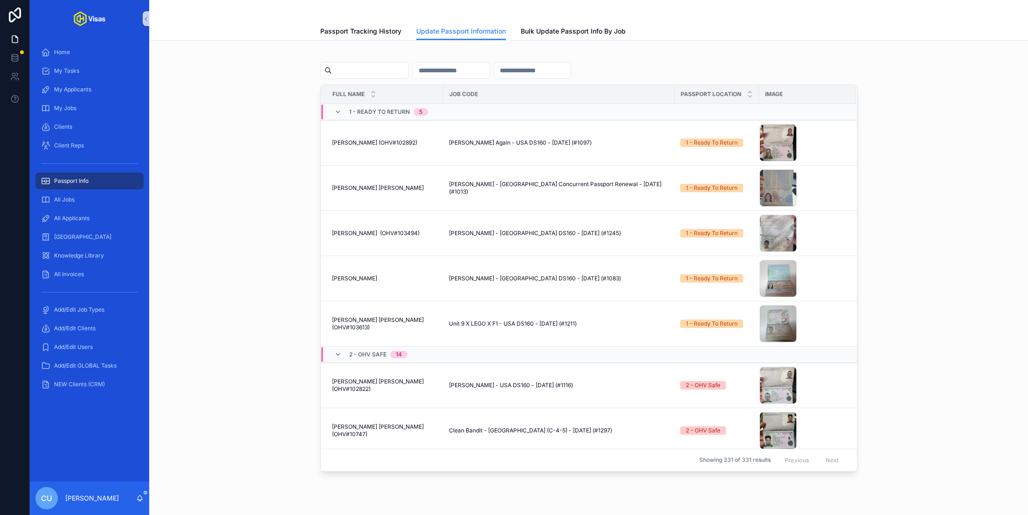
click at [357, 68] on input "scrollable content" at bounding box center [370, 70] width 76 height 13
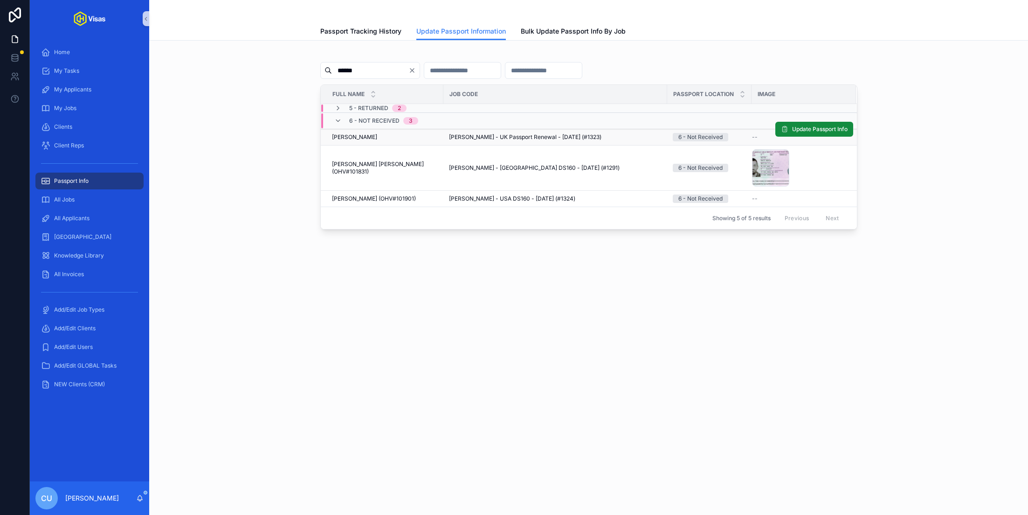
type input "******"
click at [367, 135] on span "[PERSON_NAME]" at bounding box center [354, 136] width 45 height 7
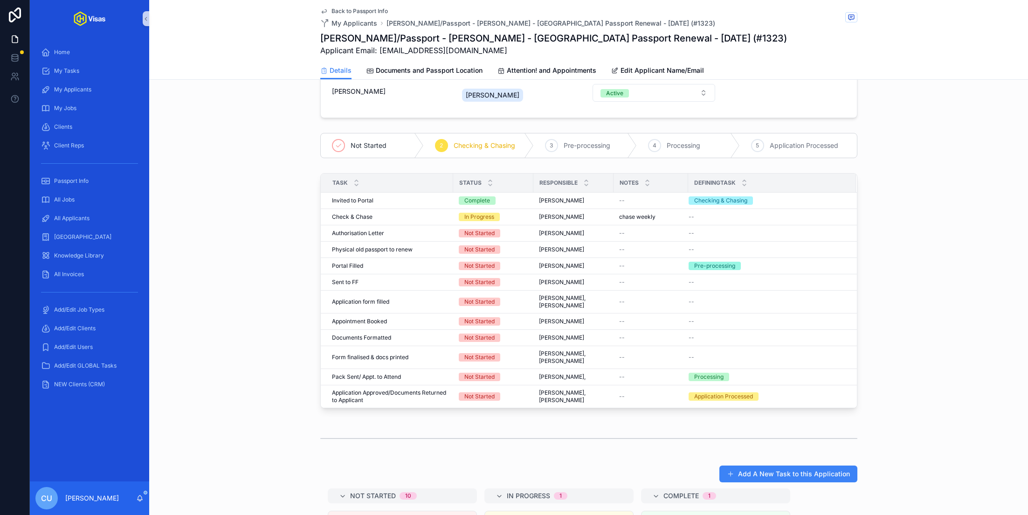
scroll to position [117, 0]
click at [805, 256] on span "Complete all tasks above!" at bounding box center [813, 256] width 68 height 7
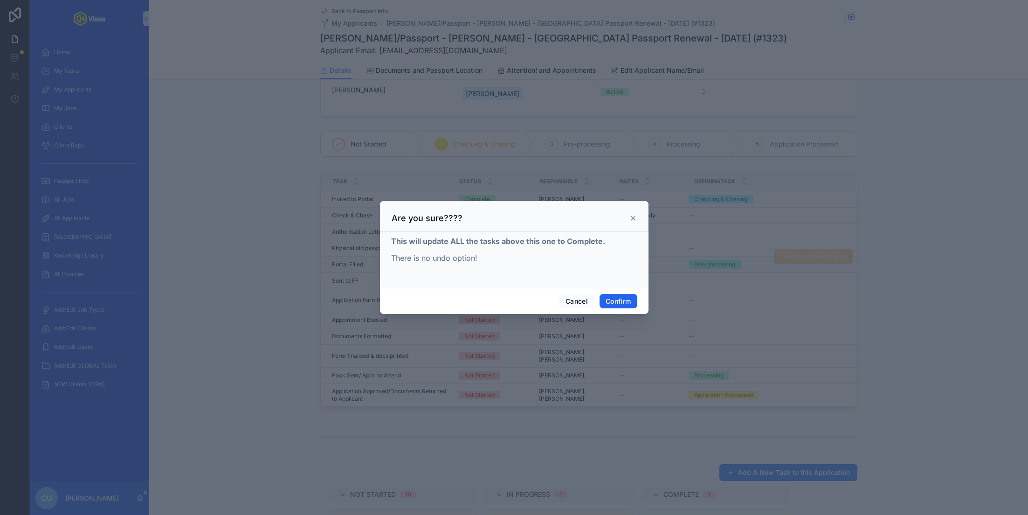
click at [616, 303] on button "Confirm" at bounding box center [617, 301] width 37 height 15
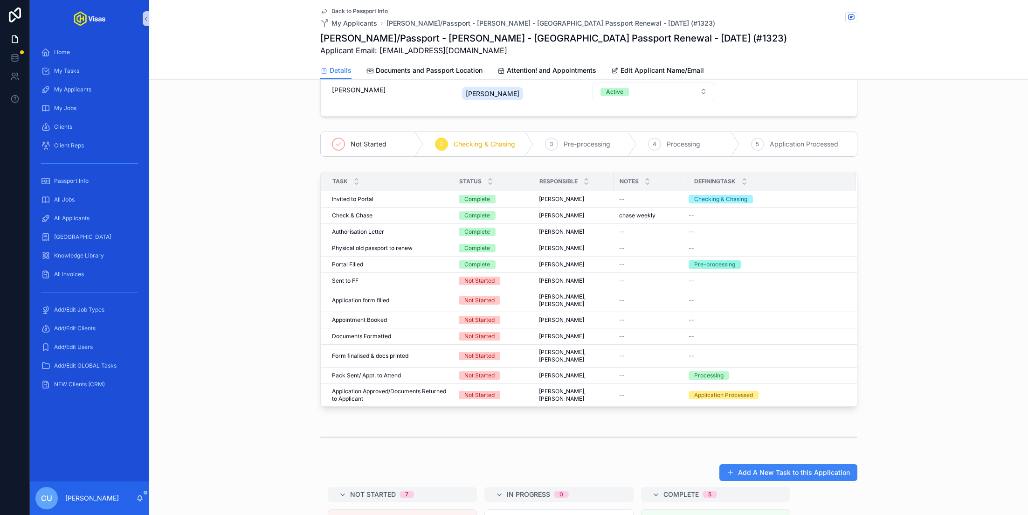
scroll to position [0, 0]
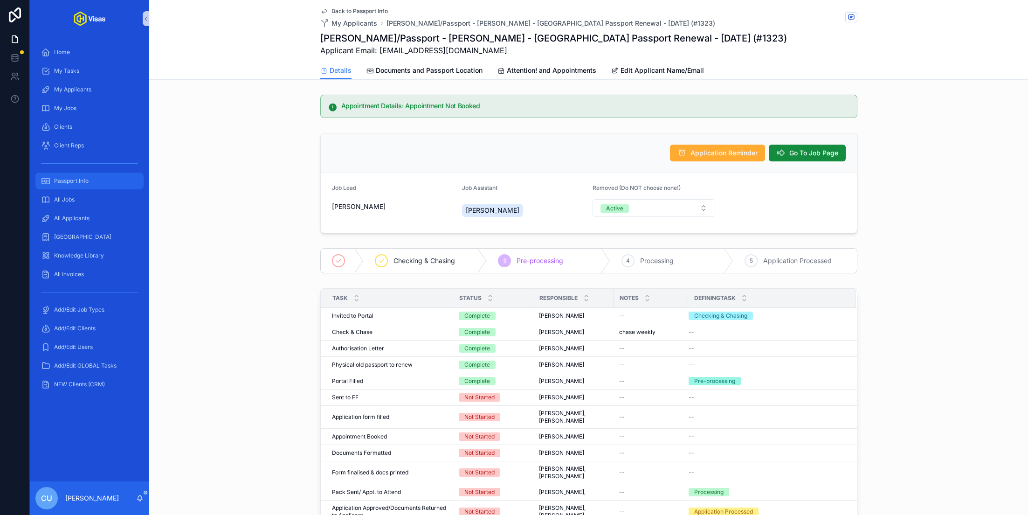
click at [83, 184] on span "Passport Info" at bounding box center [71, 180] width 34 height 7
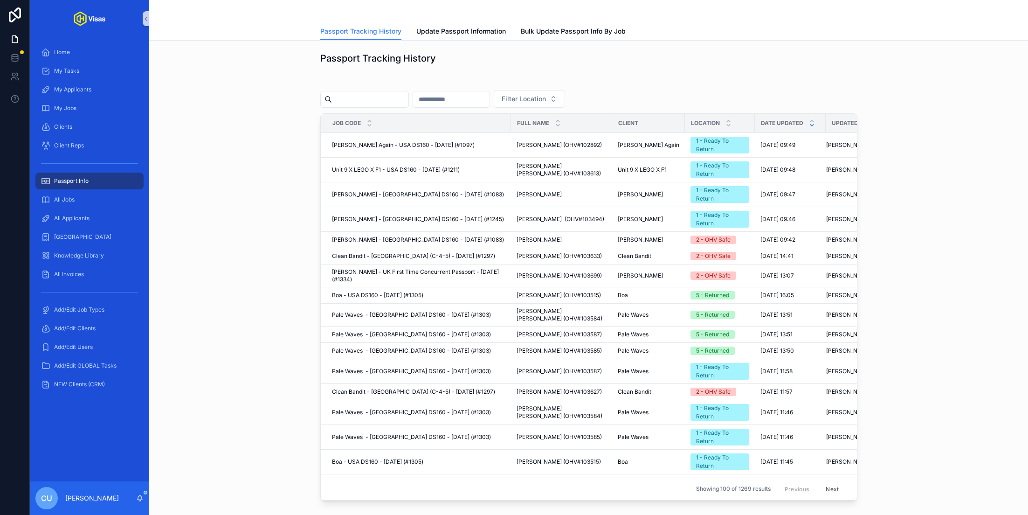
click at [390, 94] on input "scrollable content" at bounding box center [370, 99] width 76 height 13
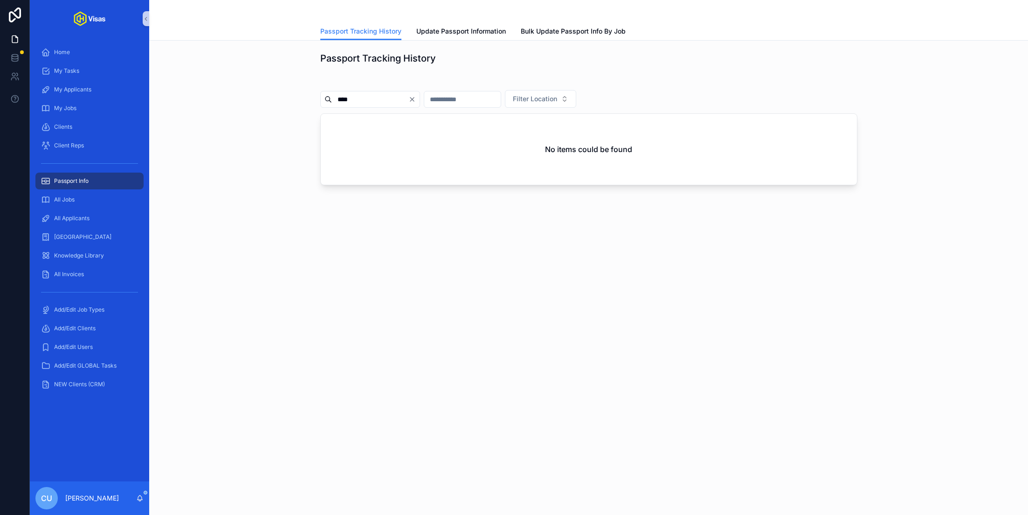
type input "****"
click at [414, 98] on icon "Clear" at bounding box center [412, 99] width 4 height 4
click at [274, 254] on div "Passport Tracking History Passport Tracking History Update Passport Information…" at bounding box center [588, 131] width 879 height 263
